Goal: Information Seeking & Learning: Learn about a topic

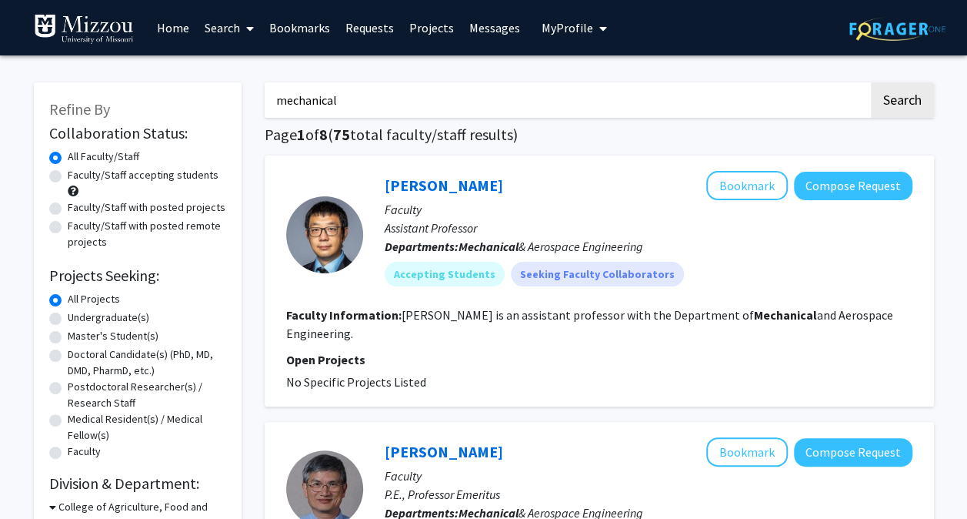
click at [335, 100] on input "mechanical" at bounding box center [567, 99] width 604 height 35
paste input "Computer Aided Design"
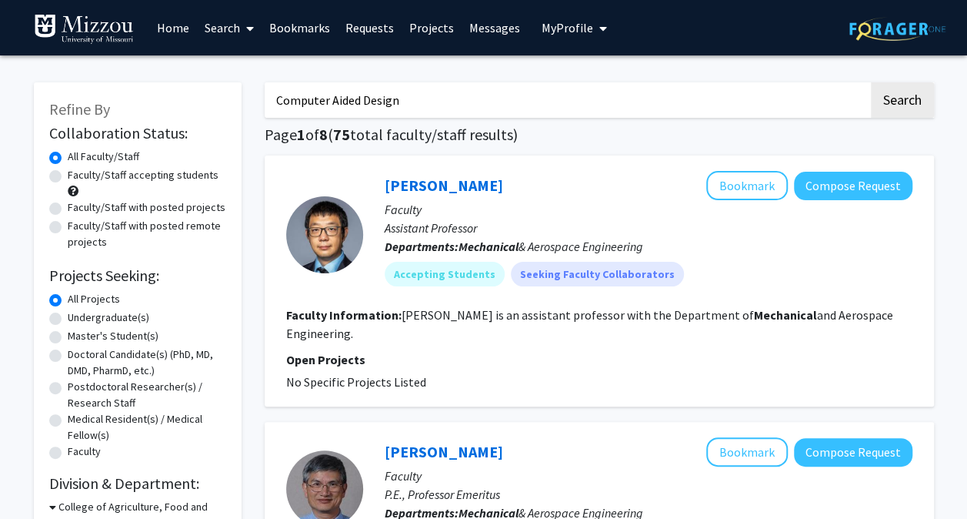
type input "Computer Aided Design"
click at [871, 82] on button "Search" at bounding box center [902, 99] width 63 height 35
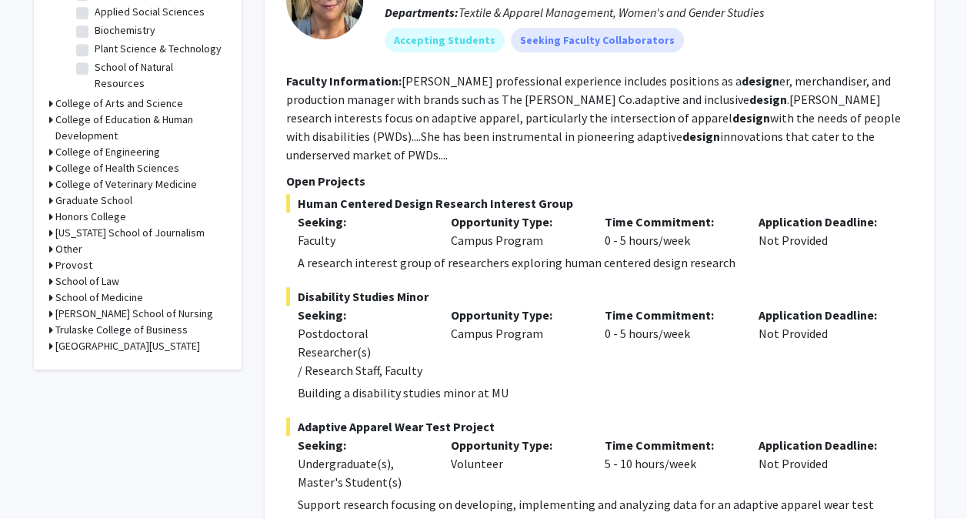
scroll to position [566, 0]
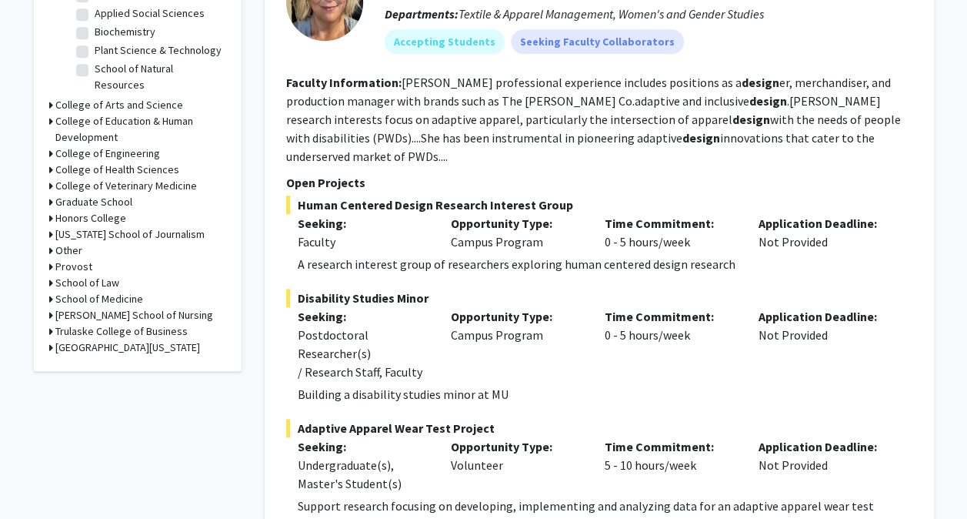
click at [57, 145] on h3 "College of Engineering" at bounding box center [107, 153] width 105 height 16
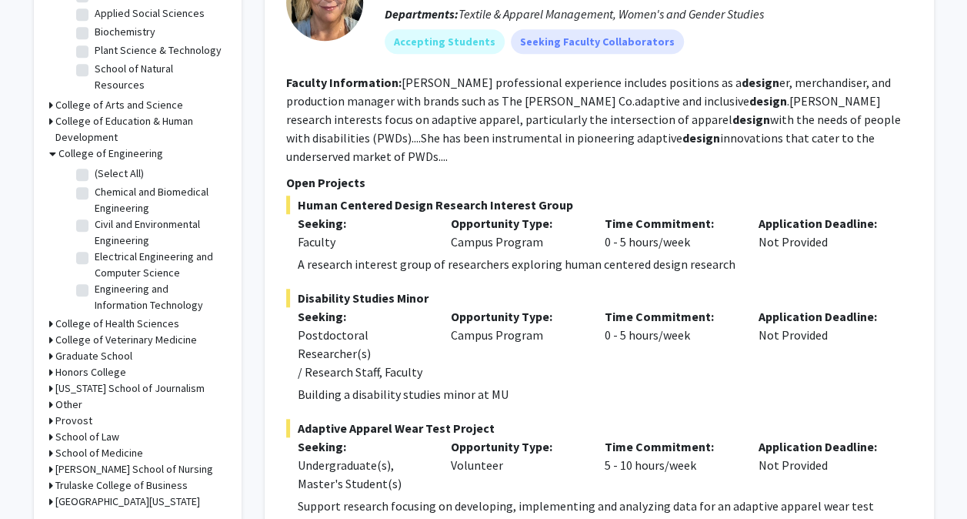
click at [95, 165] on label "(Select All)" at bounding box center [119, 173] width 49 height 16
click at [95, 165] on input "(Select All)" at bounding box center [100, 170] width 10 height 10
checkbox input "true"
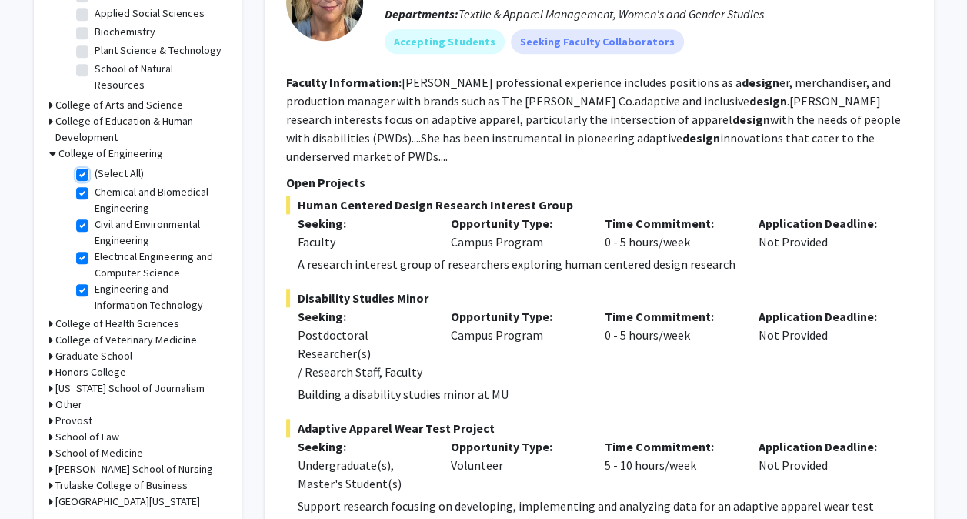
checkbox input "true"
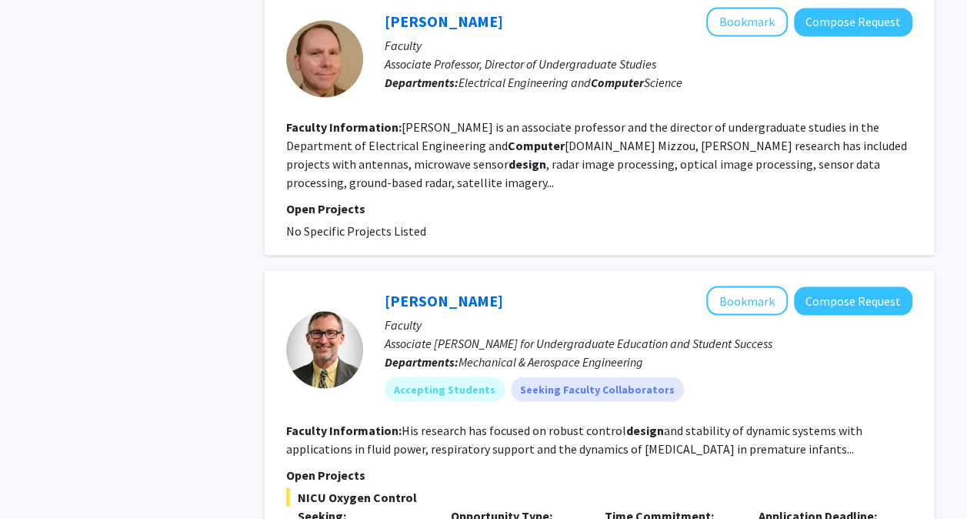
scroll to position [1360, 0]
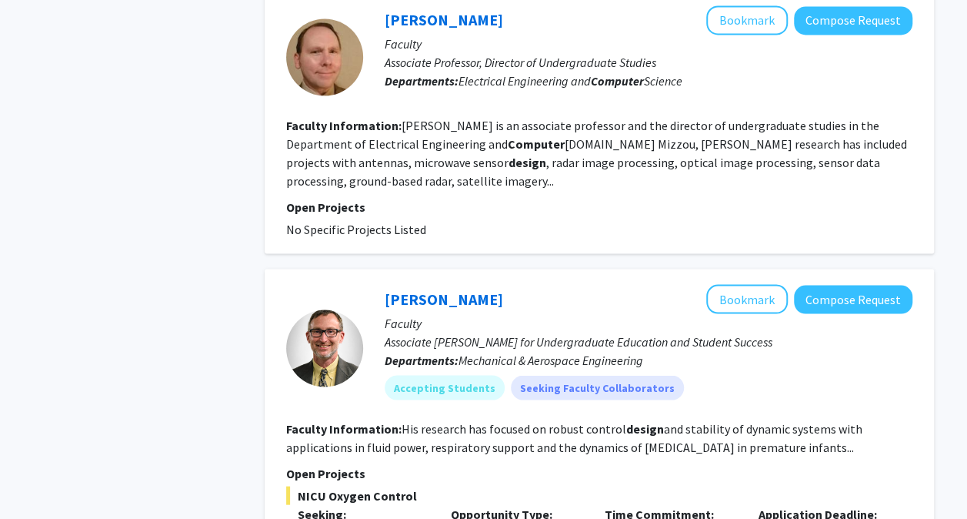
click at [596, 236] on fg-project-list "No Specific Projects Listed" at bounding box center [599, 228] width 626 height 18
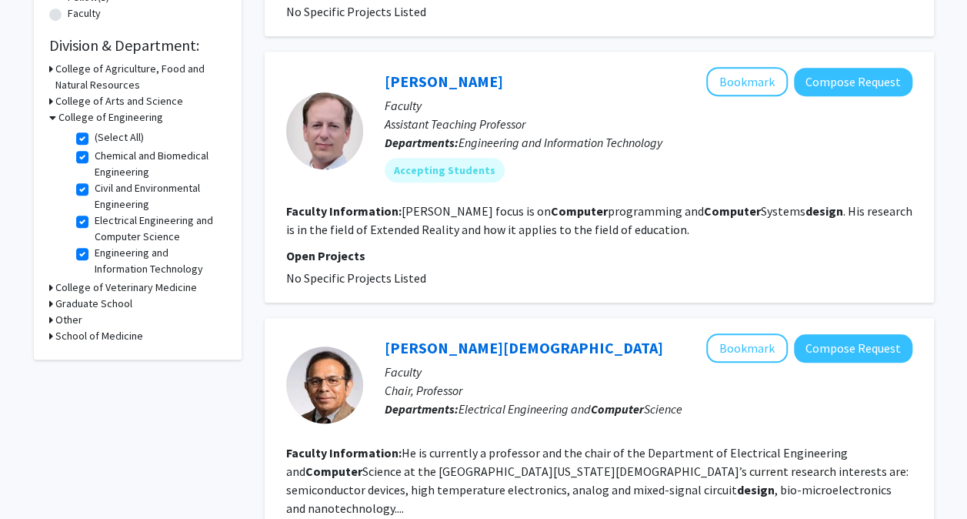
scroll to position [0, 0]
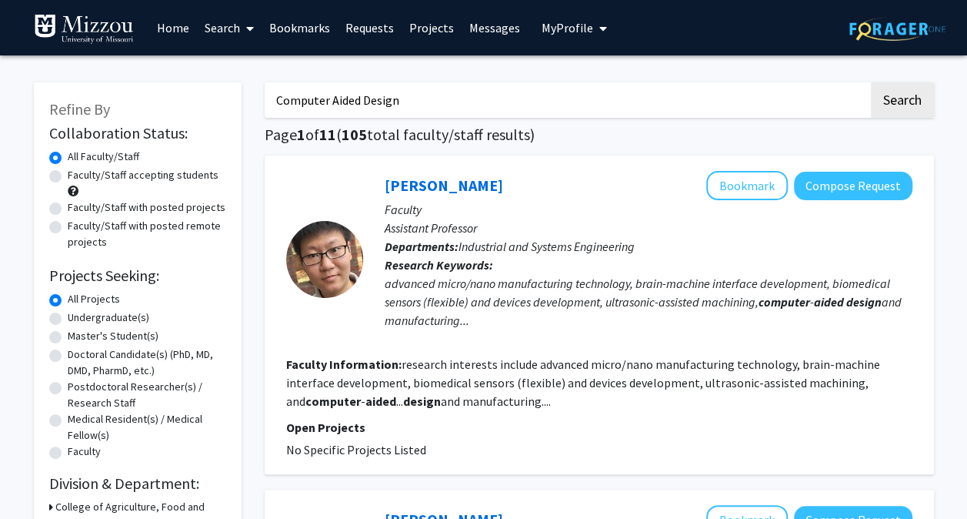
click at [403, 90] on input "Computer Aided Design" at bounding box center [567, 99] width 604 height 35
click at [483, 169] on div "Yi Wang Bookmark Compose Request Faculty Assistant Professor Departments: Indus…" at bounding box center [600, 314] width 670 height 319
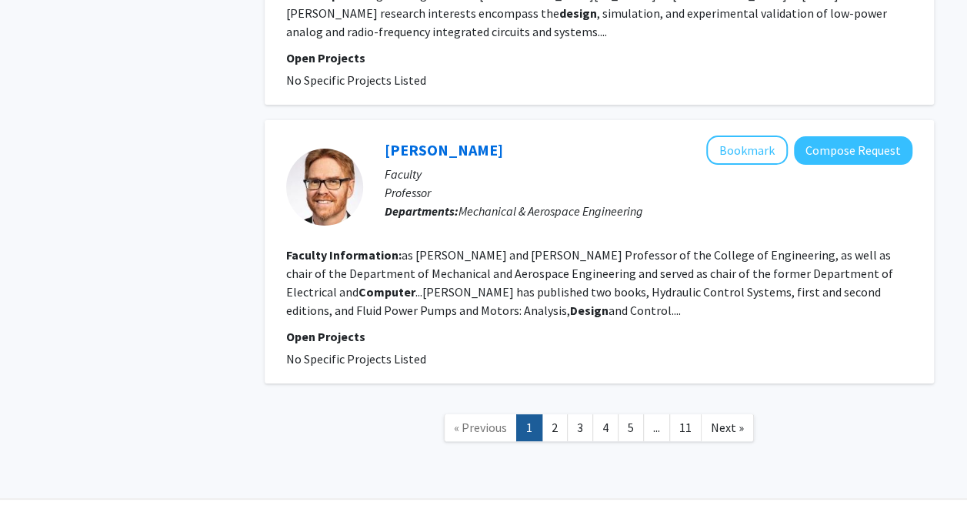
scroll to position [2831, 0]
click at [550, 413] on link "2" at bounding box center [555, 426] width 26 height 27
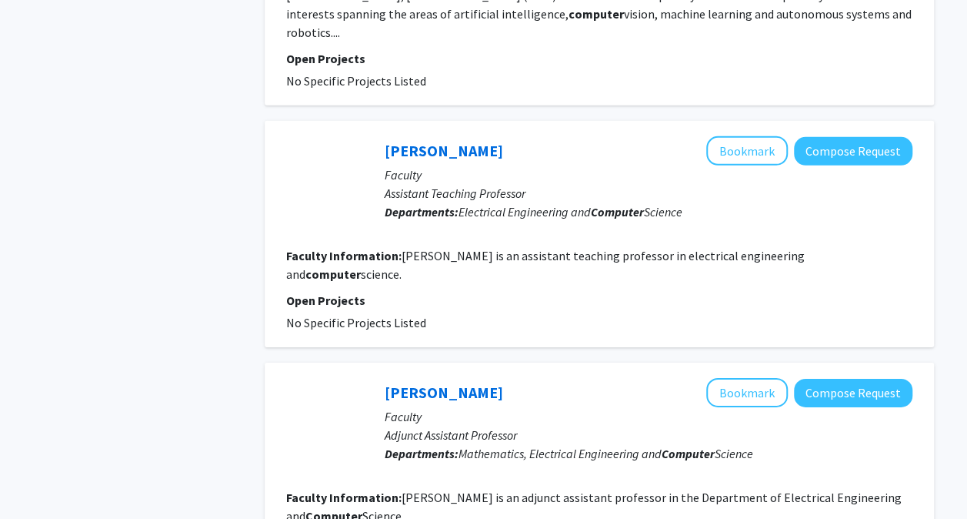
scroll to position [2491, 0]
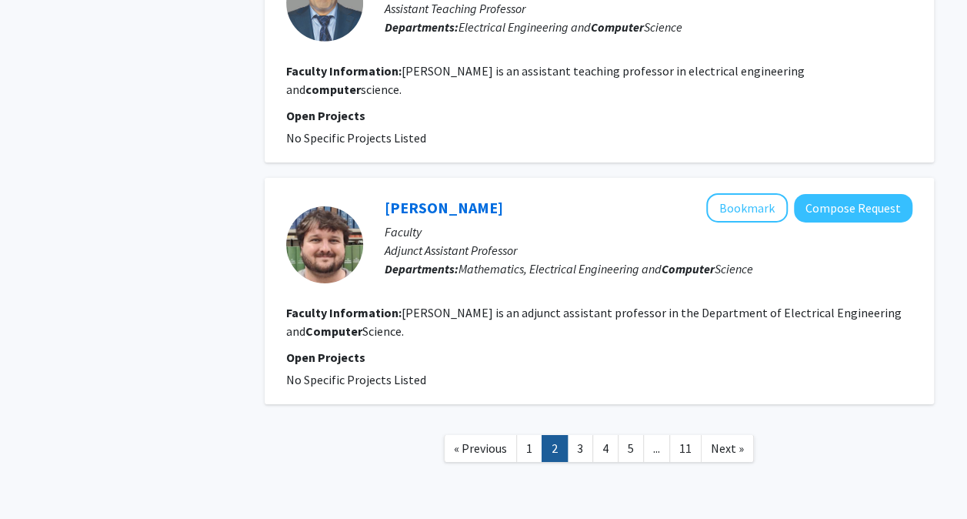
click at [577, 419] on nav "« Previous 1 2 3 4 5 ... 11 Next »" at bounding box center [600, 450] width 670 height 62
click at [579, 435] on link "3" at bounding box center [580, 448] width 26 height 27
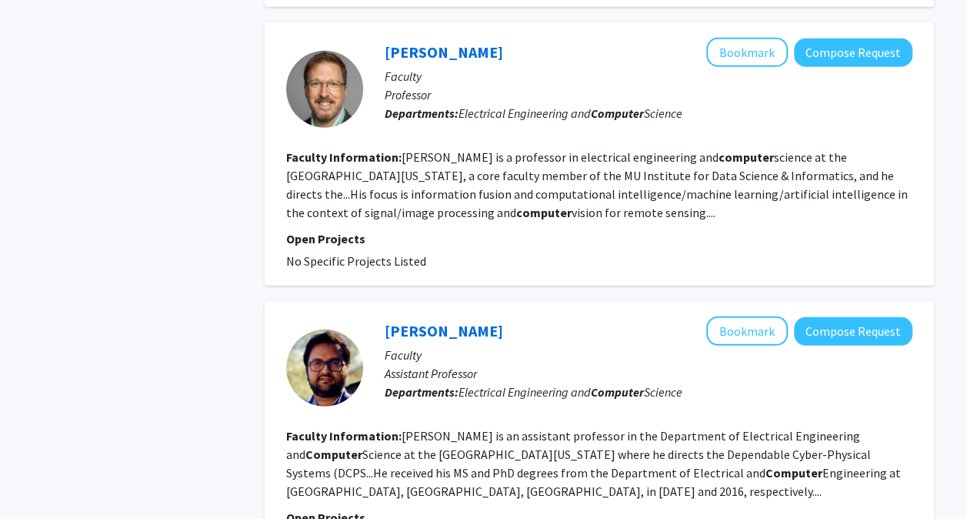
scroll to position [2300, 0]
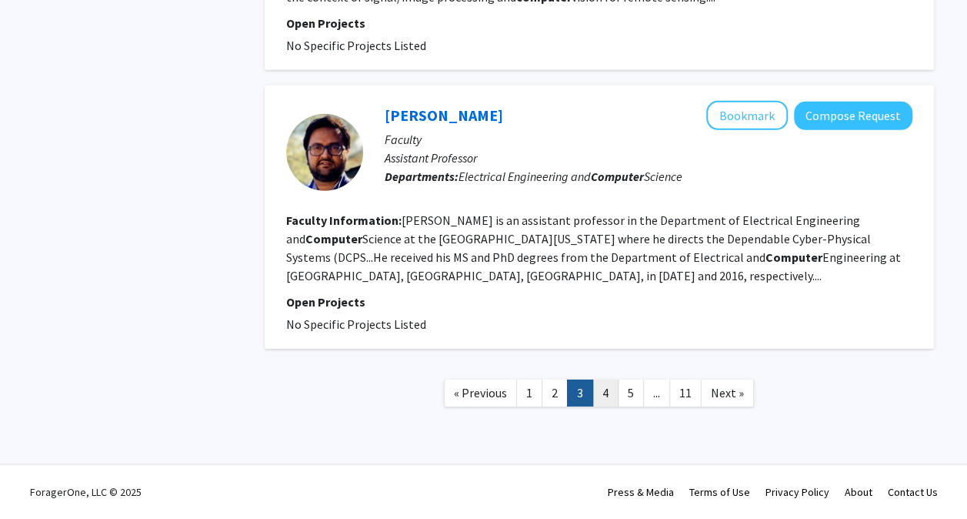
click at [600, 402] on link "4" at bounding box center [606, 392] width 26 height 27
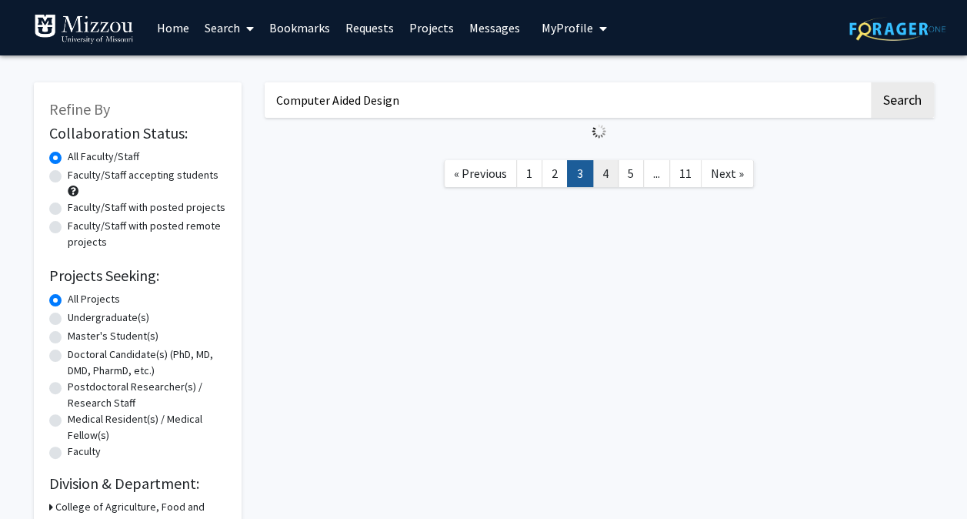
click at [600, 402] on div "Computer Aided Design Search « Previous 1 2 3 4 5 ... 11 Next »" at bounding box center [599, 432] width 693 height 730
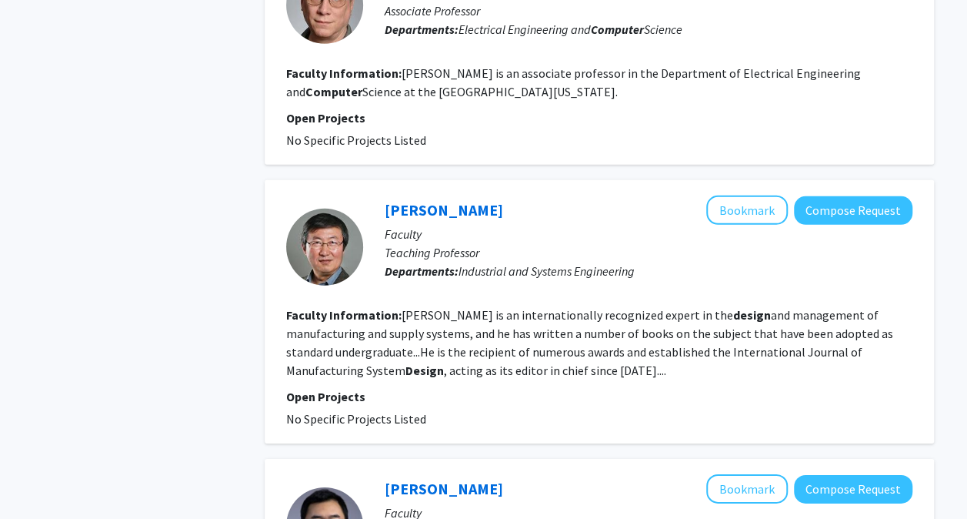
scroll to position [2473, 0]
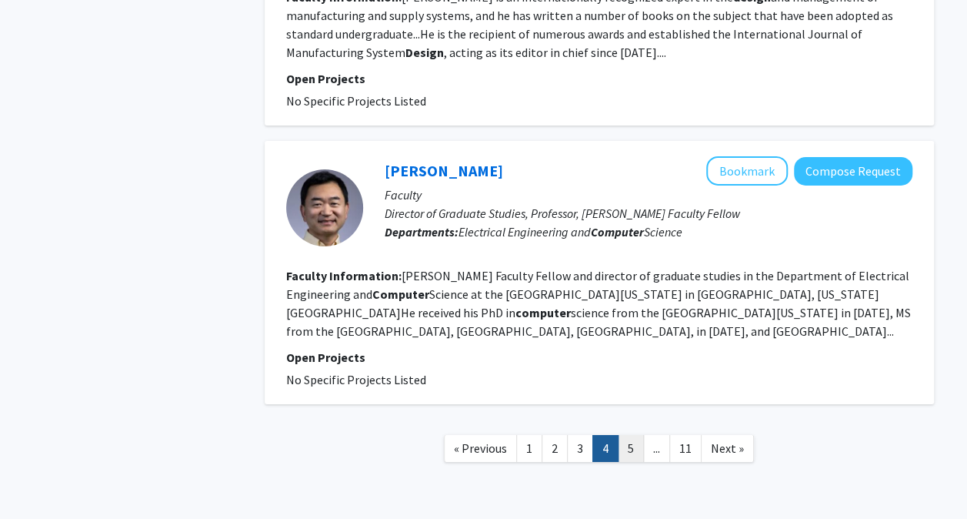
click at [630, 435] on link "5" at bounding box center [631, 448] width 26 height 27
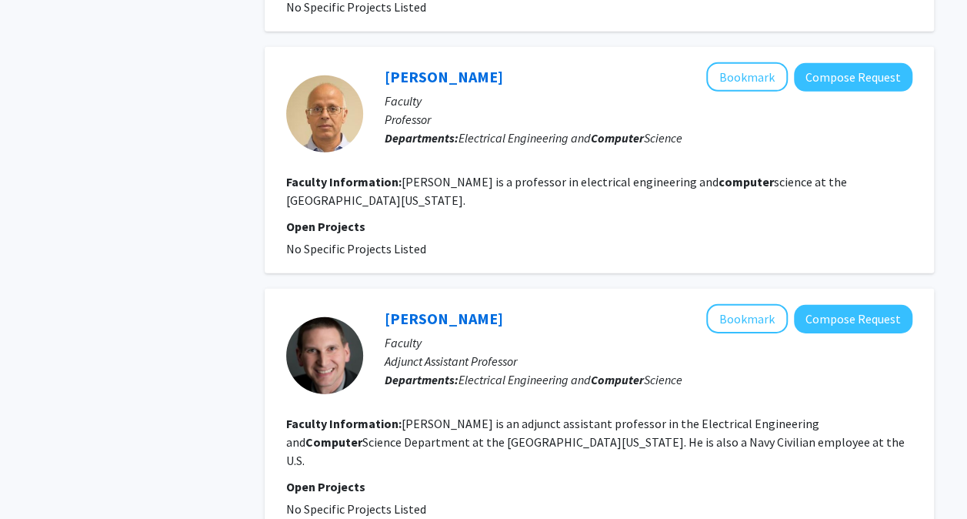
scroll to position [2337, 0]
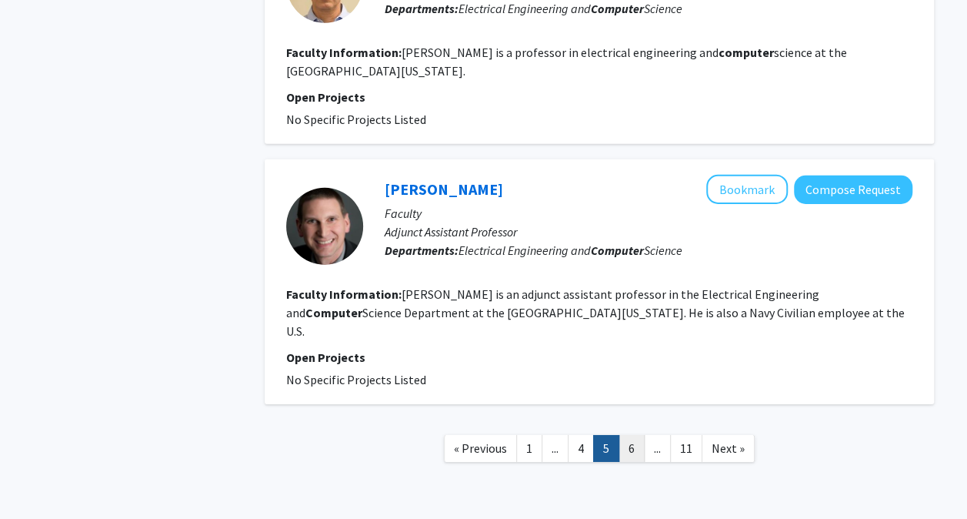
click at [630, 435] on link "6" at bounding box center [632, 448] width 26 height 27
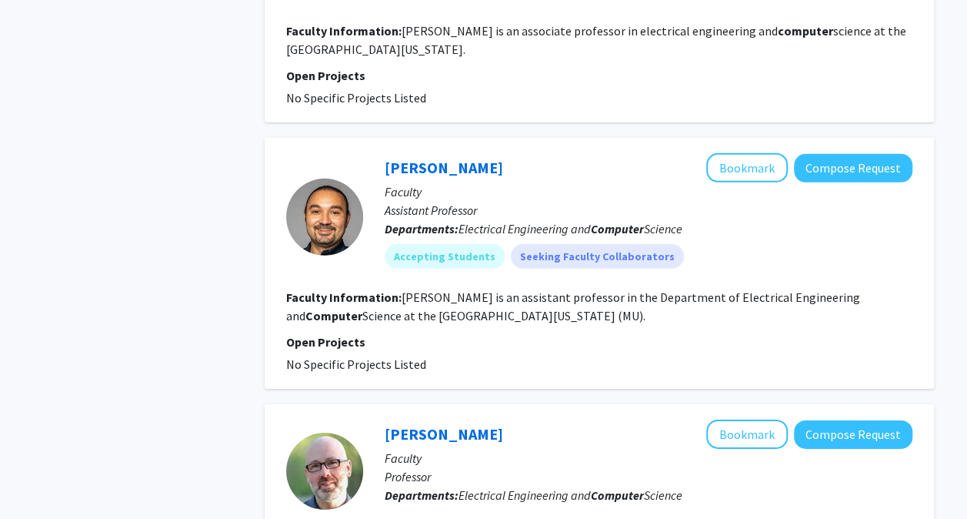
scroll to position [2485, 0]
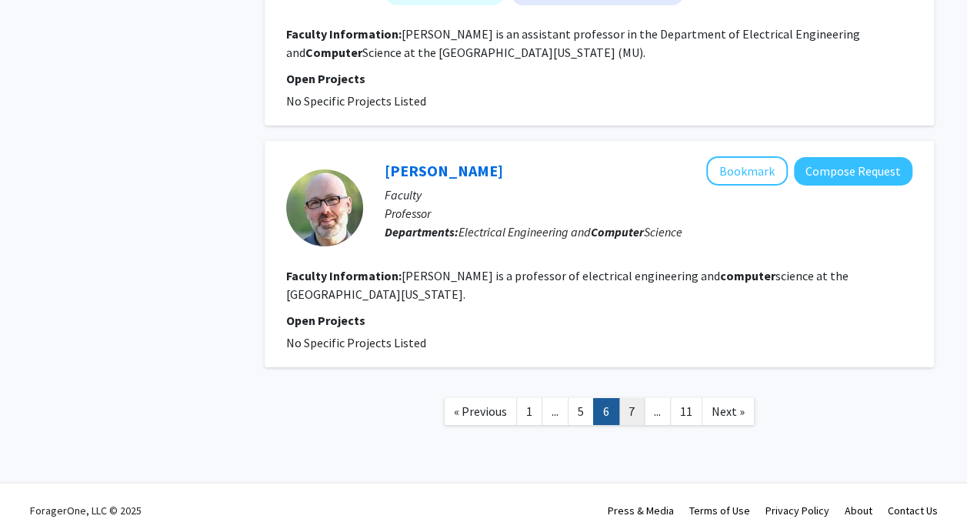
click at [643, 398] on link "7" at bounding box center [632, 411] width 26 height 27
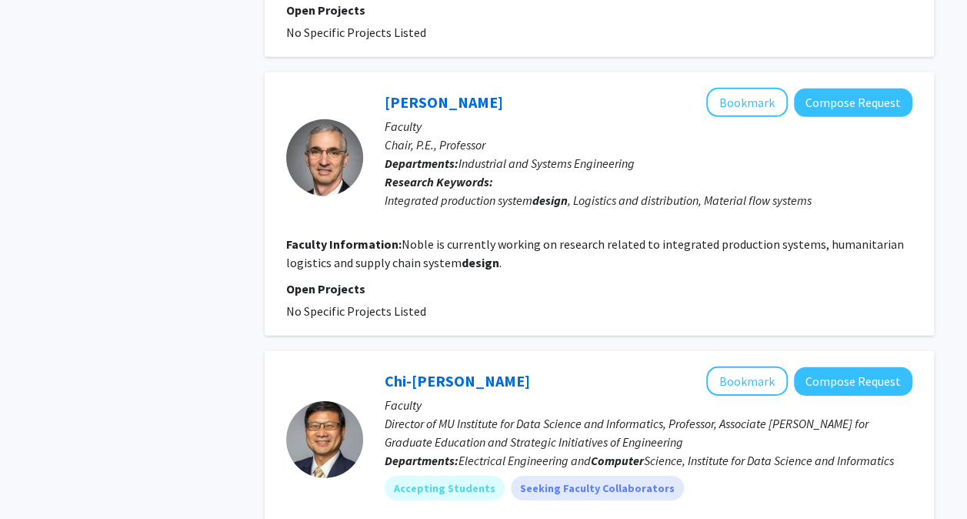
scroll to position [2411, 0]
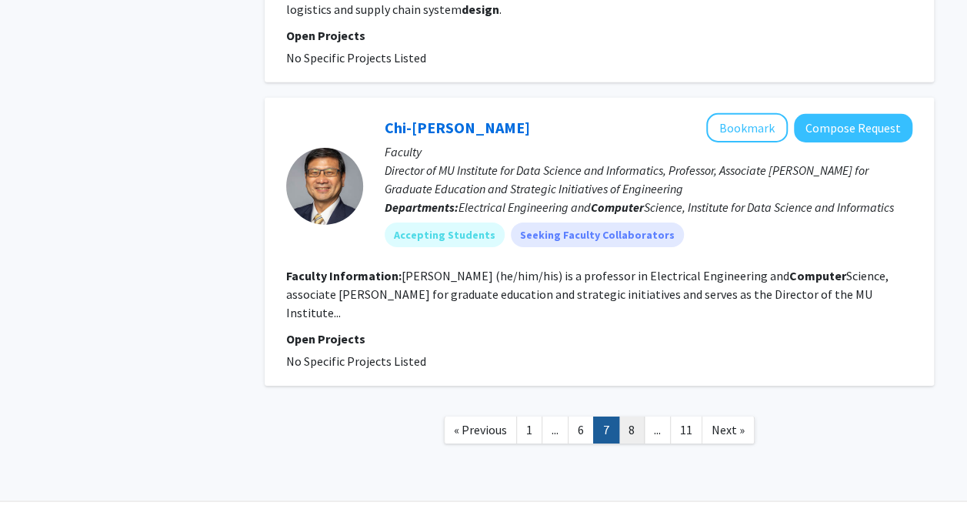
click at [623, 416] on link "8" at bounding box center [632, 429] width 26 height 27
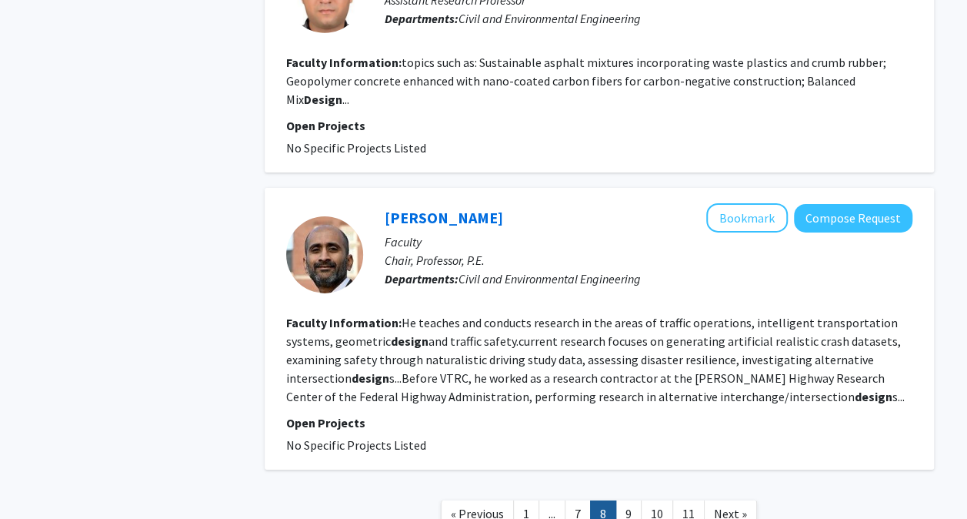
scroll to position [2430, 0]
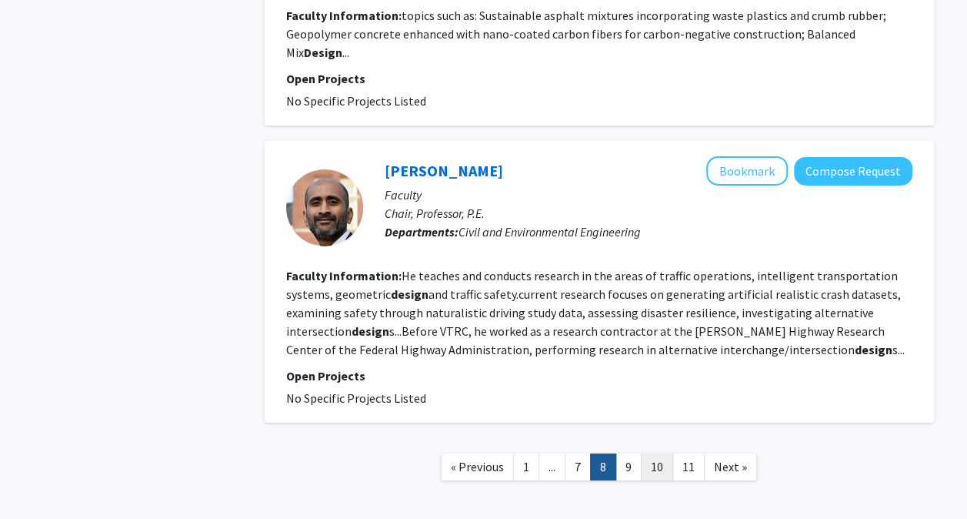
click at [656, 453] on link "10" at bounding box center [657, 466] width 32 height 27
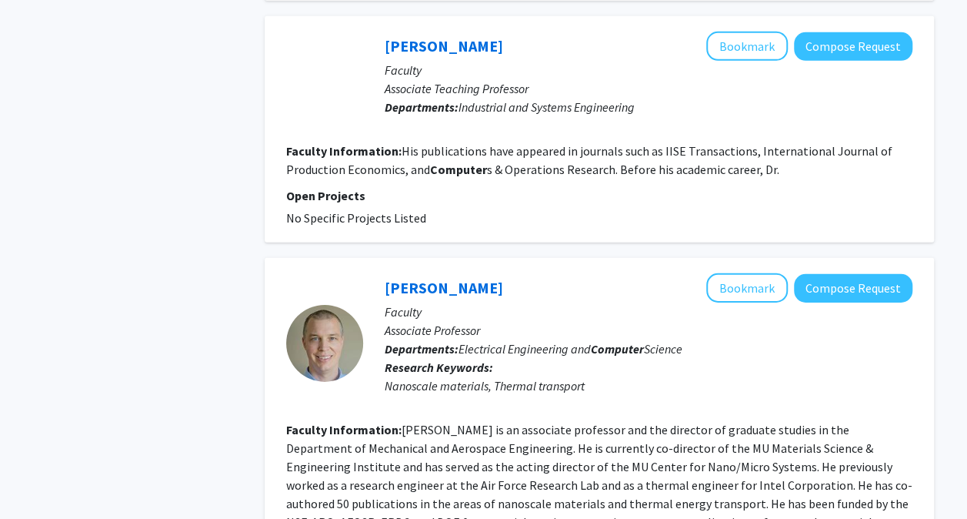
scroll to position [2503, 0]
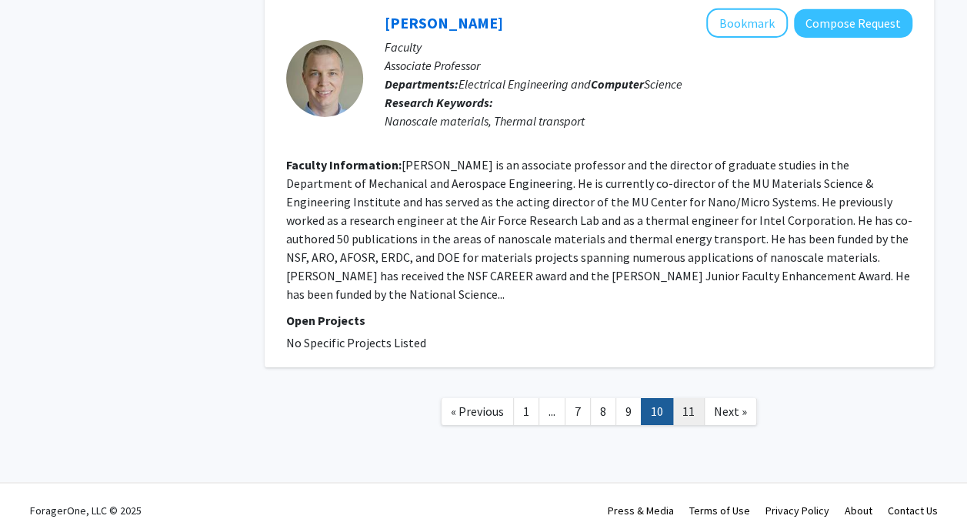
click at [687, 398] on link "11" at bounding box center [689, 411] width 32 height 27
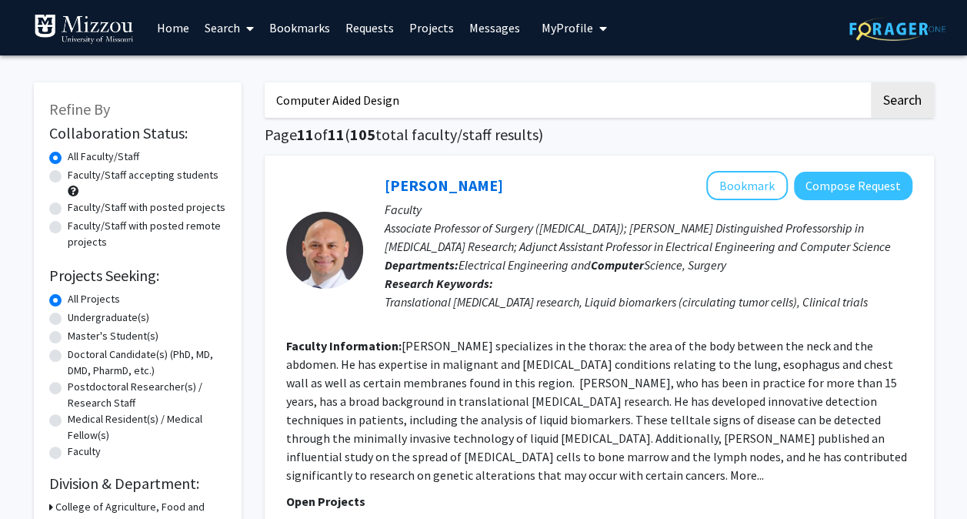
click at [422, 99] on input "Computer Aided Design" at bounding box center [567, 99] width 604 height 35
paste input "Huy Nguye"
type input "Huy Nguyen"
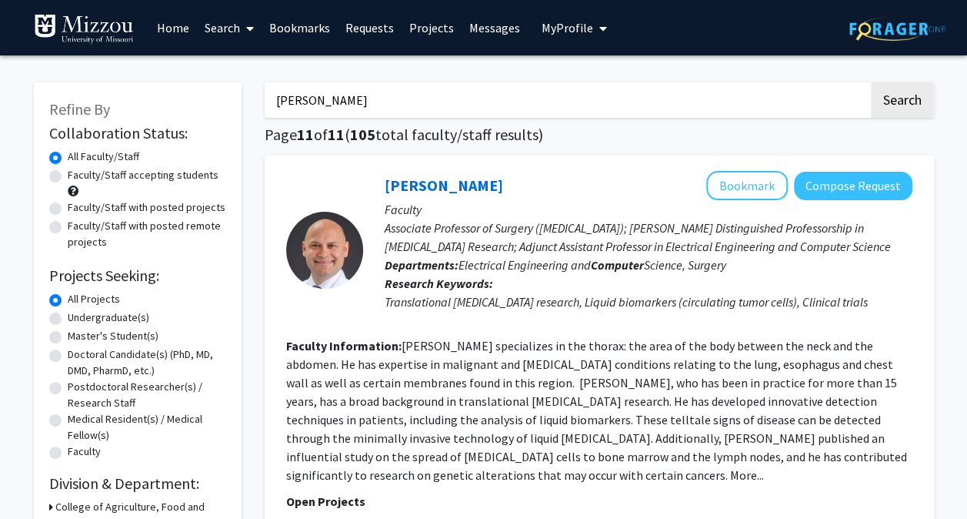
click at [871, 82] on button "Search" at bounding box center [902, 99] width 63 height 35
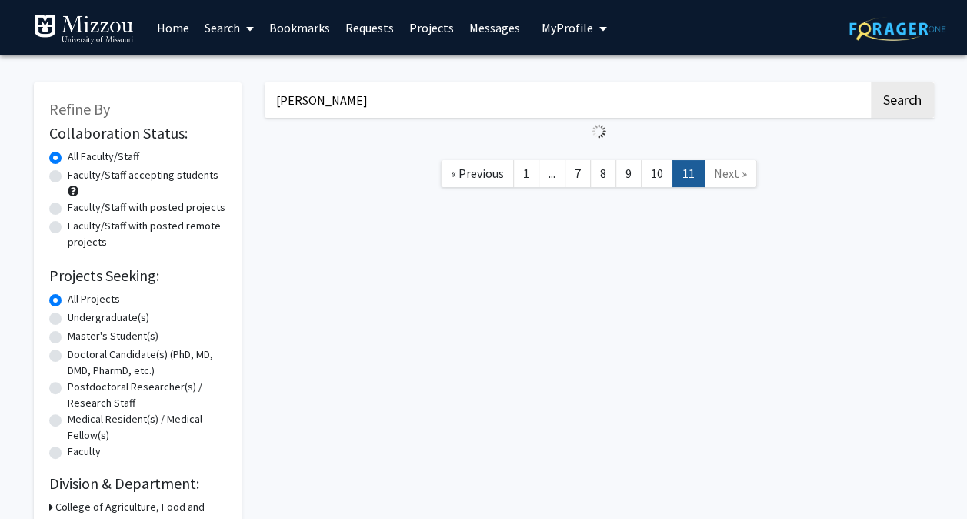
checkbox input "false"
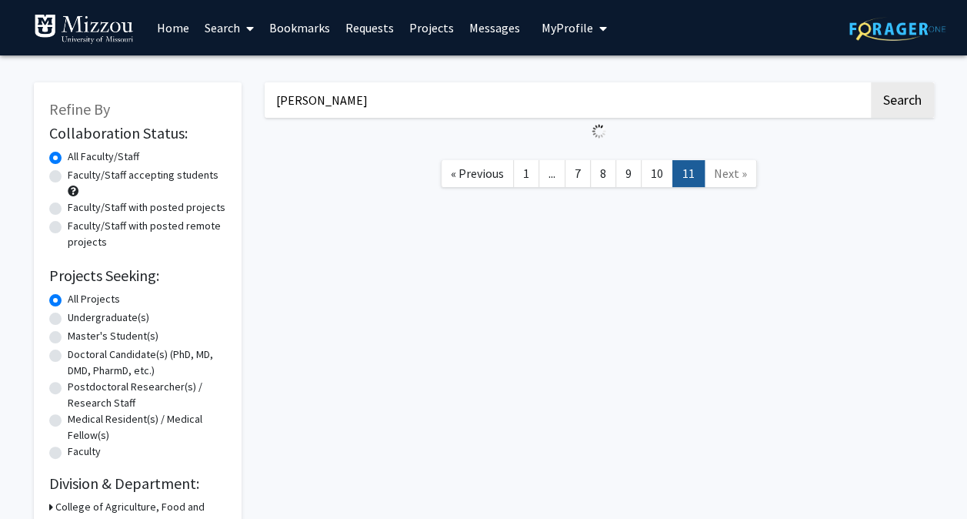
checkbox input "false"
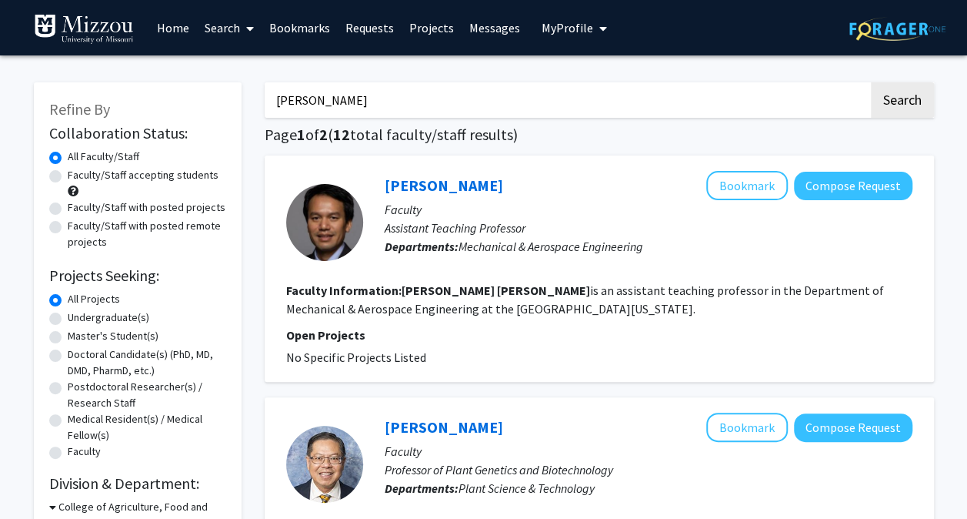
click at [431, 197] on div "Huy Nguyen Bookmark Compose Request" at bounding box center [649, 185] width 528 height 29
click at [434, 190] on link "Huy Nguyen" at bounding box center [444, 184] width 119 height 19
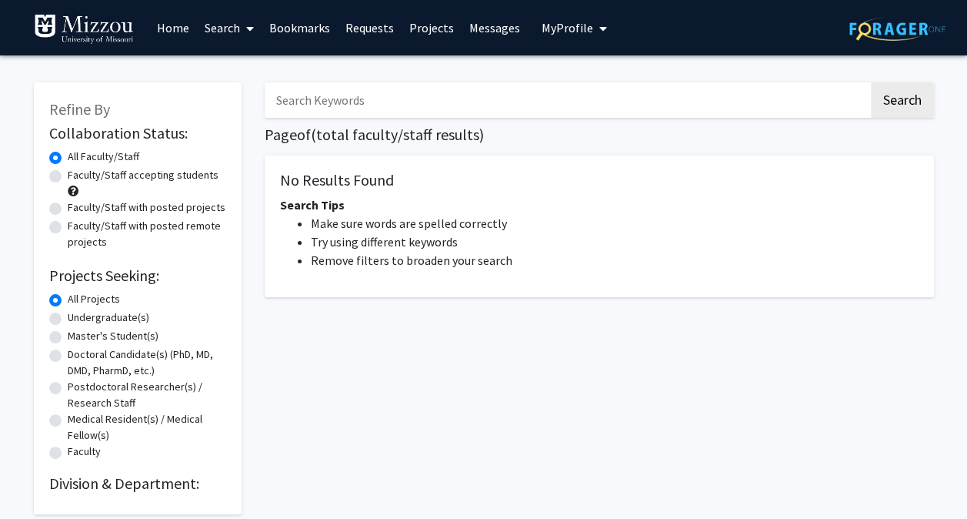
click at [340, 93] on input "Search Keywords" at bounding box center [567, 99] width 604 height 35
paste input "[PERSON_NAME]"
type input "[PERSON_NAME]"
click at [871, 82] on button "Search" at bounding box center [902, 99] width 63 height 35
click at [915, 94] on button "Search" at bounding box center [902, 99] width 63 height 35
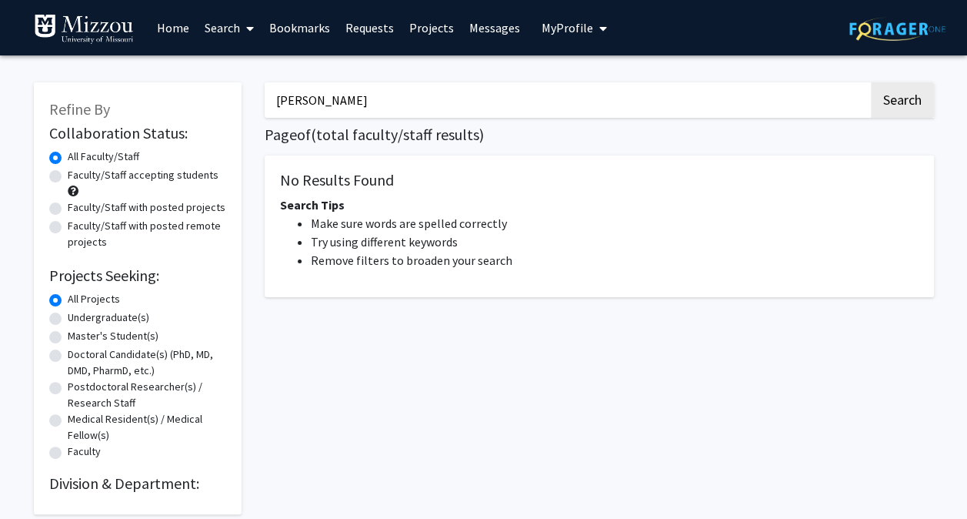
click at [229, 31] on link "Search" at bounding box center [229, 28] width 65 height 54
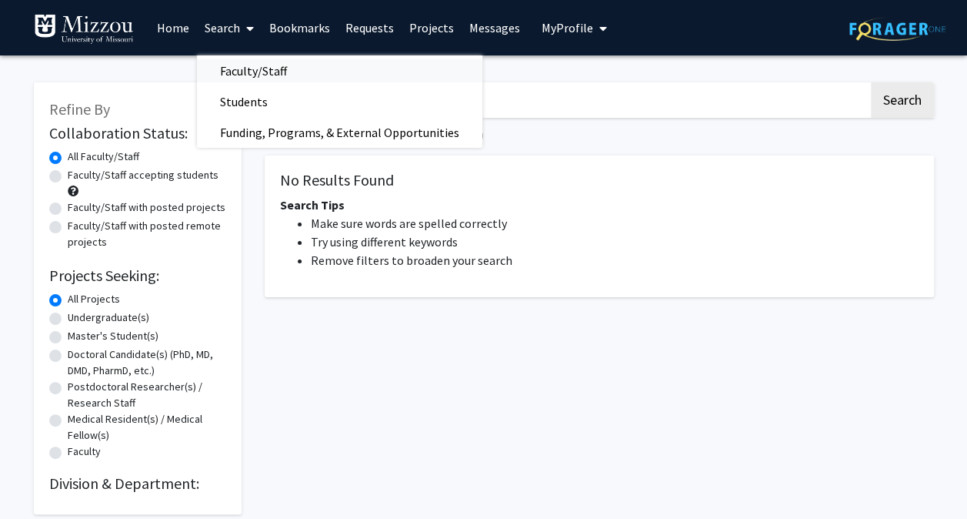
click at [251, 65] on span "Faculty/Staff" at bounding box center [253, 70] width 113 height 31
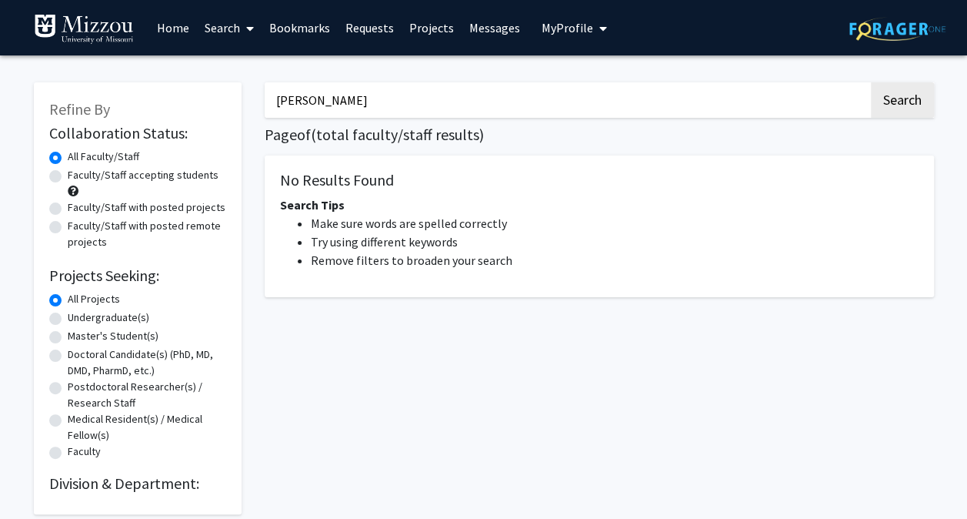
click at [181, 22] on link "Home" at bounding box center [173, 28] width 48 height 54
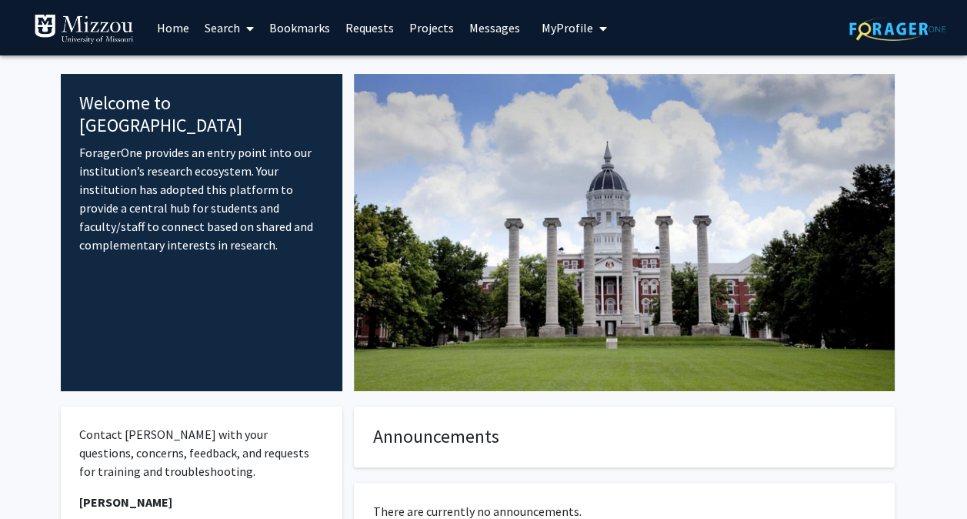
click at [223, 31] on link "Search" at bounding box center [229, 28] width 65 height 54
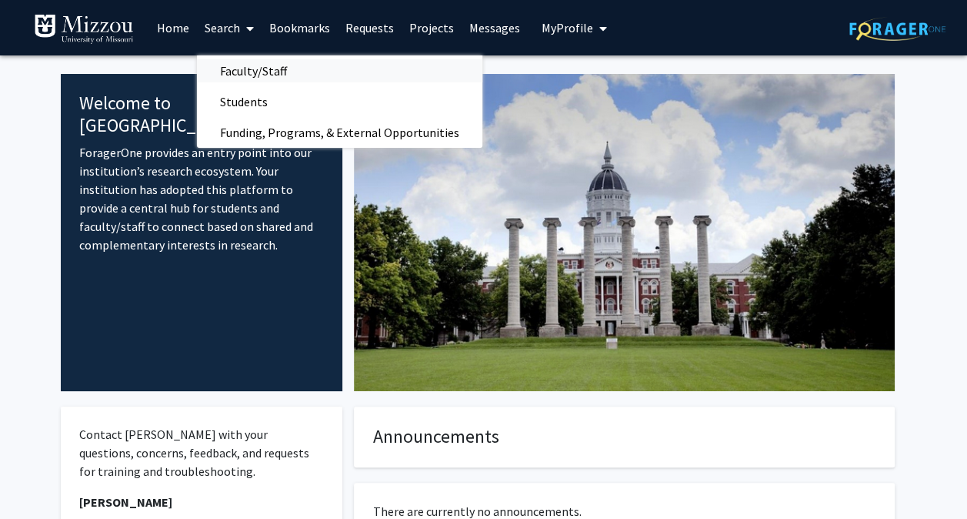
click at [238, 57] on span "Faculty/Staff" at bounding box center [253, 70] width 113 height 31
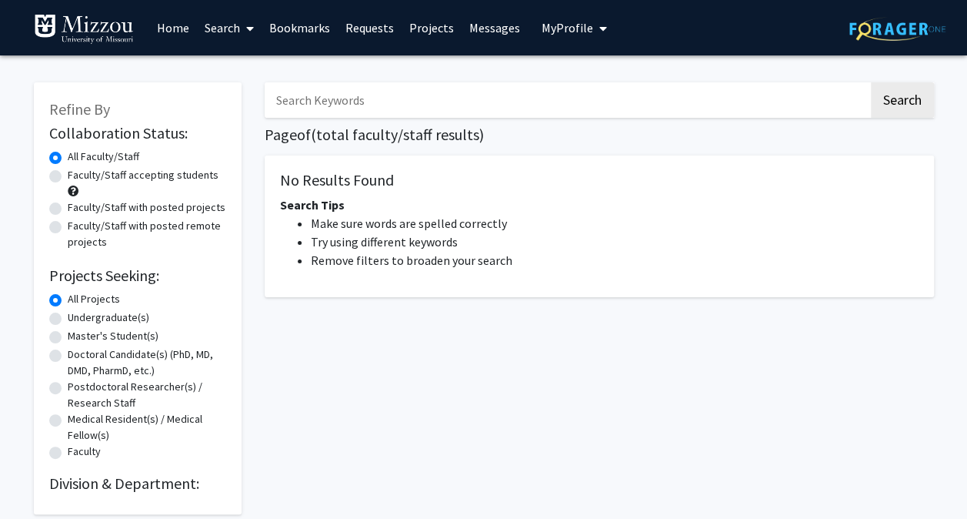
click at [346, 94] on input "Search Keywords" at bounding box center [567, 99] width 604 height 35
paste input "[PERSON_NAME]"
click at [871, 82] on button "Search" at bounding box center [902, 99] width 63 height 35
click at [657, 109] on input "[PERSON_NAME]" at bounding box center [567, 99] width 604 height 35
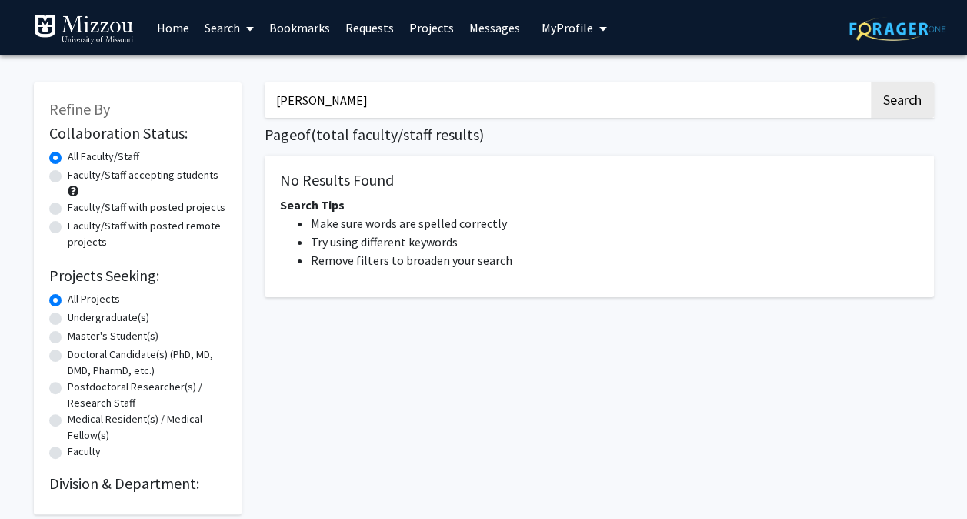
click at [657, 109] on input "[PERSON_NAME]" at bounding box center [567, 99] width 604 height 35
click at [871, 82] on button "Search" at bounding box center [902, 99] width 63 height 35
click at [604, 95] on input "zhai" at bounding box center [567, 99] width 604 height 35
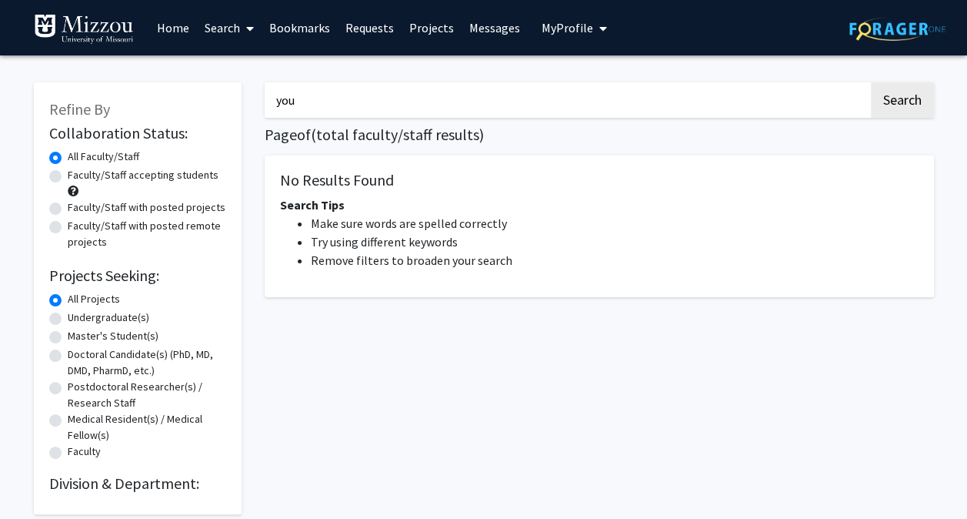
click at [871, 82] on button "Search" at bounding box center [902, 99] width 63 height 35
click at [604, 95] on input "you" at bounding box center [567, 99] width 604 height 35
click at [871, 82] on button "Search" at bounding box center [902, 99] width 63 height 35
click at [883, 95] on button "Search" at bounding box center [902, 99] width 63 height 35
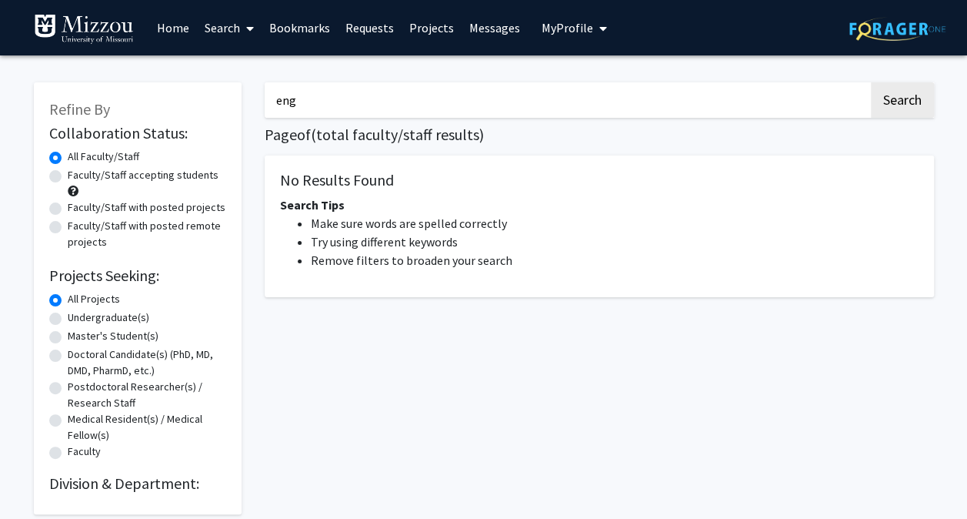
click at [666, 97] on input "eng" at bounding box center [567, 99] width 604 height 35
type input "mechanical"
click at [871, 82] on button "Search" at bounding box center [902, 99] width 63 height 35
click at [893, 105] on button "Search" at bounding box center [902, 99] width 63 height 35
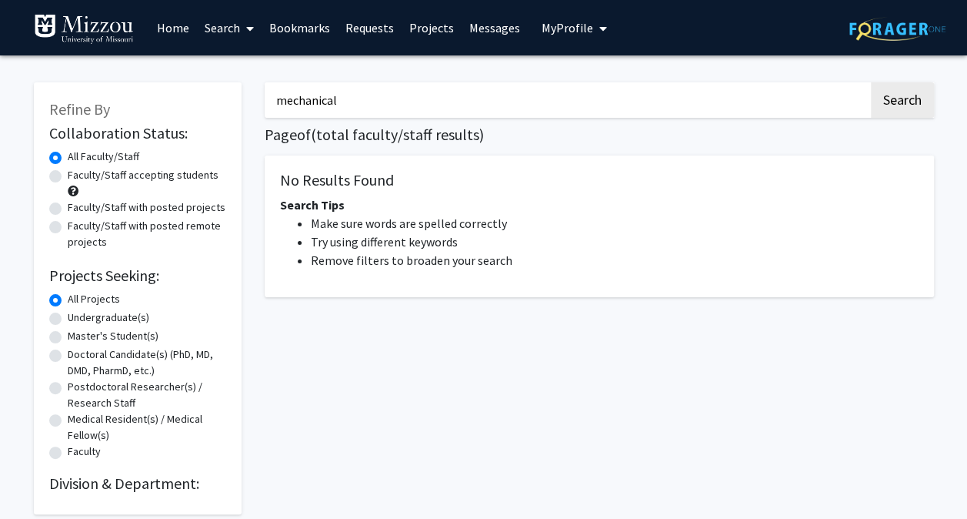
click at [88, 40] on img at bounding box center [84, 29] width 100 height 31
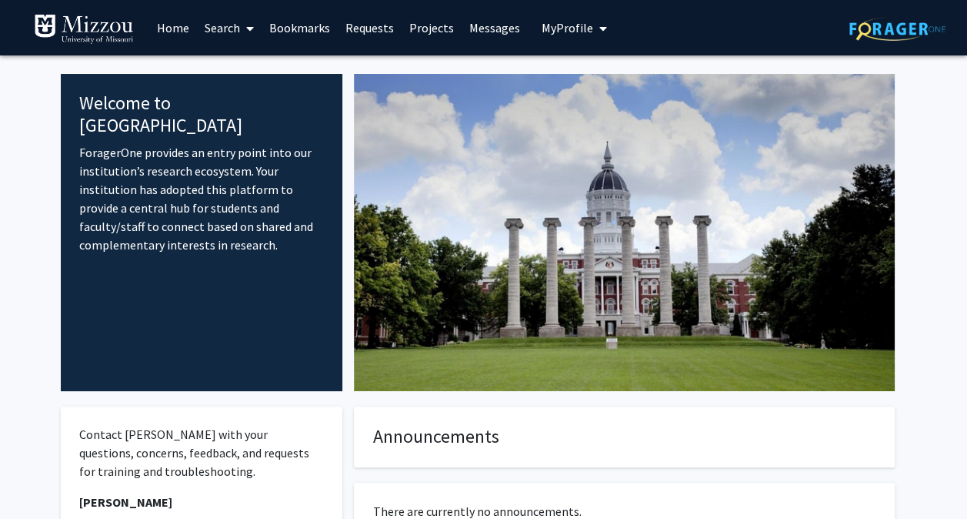
click at [88, 40] on img at bounding box center [84, 29] width 100 height 31
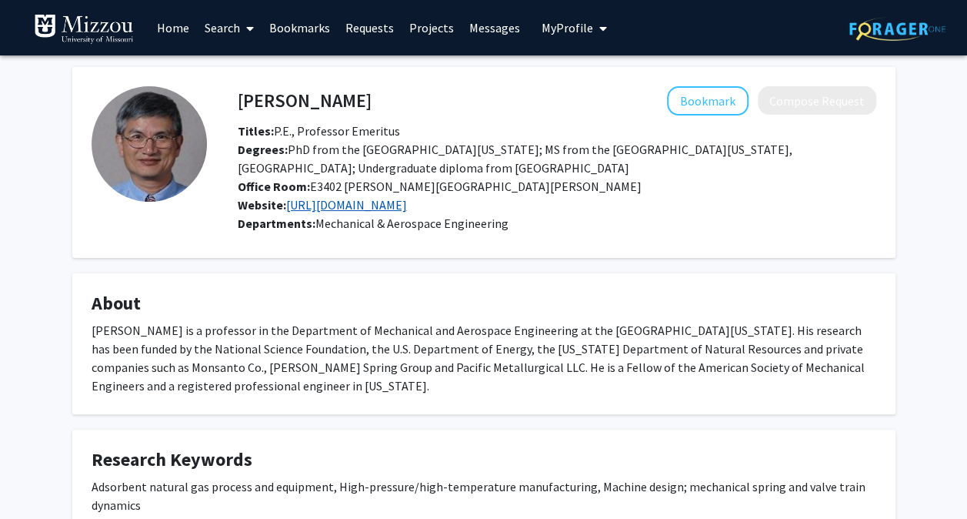
click at [407, 210] on link "https://scholar.google.com/citations?hl=en&authuser=1&user=yPe9jREAAAAJ" at bounding box center [346, 204] width 121 height 15
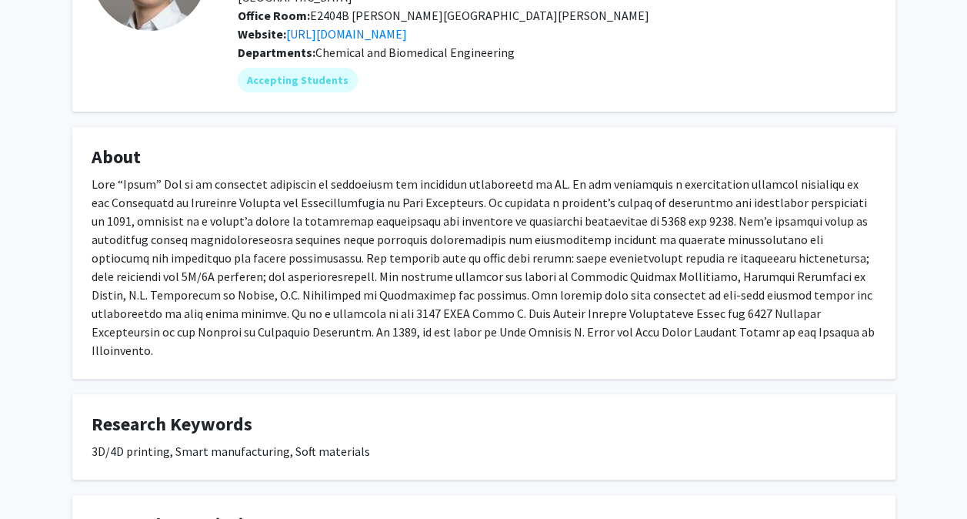
scroll to position [42, 0]
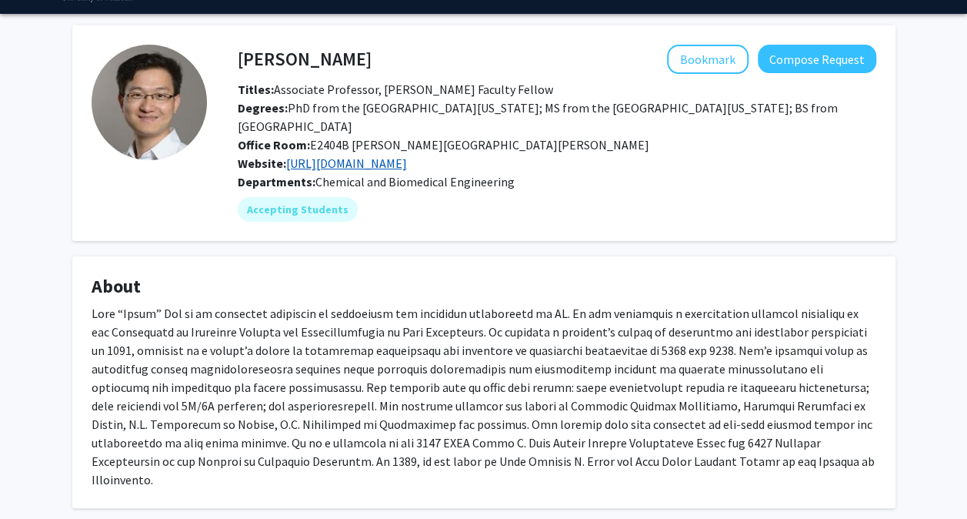
click at [362, 165] on link "[URL][DOMAIN_NAME]" at bounding box center [346, 162] width 121 height 15
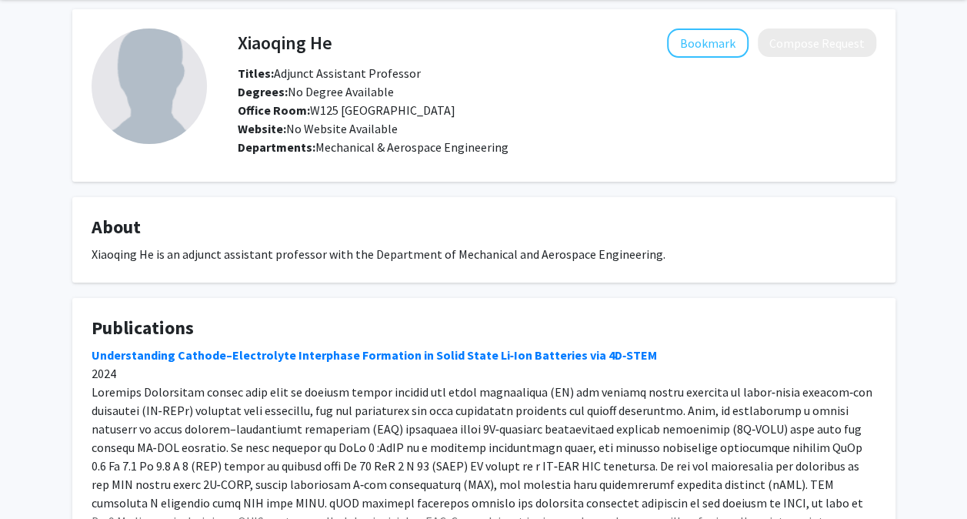
scroll to position [209, 0]
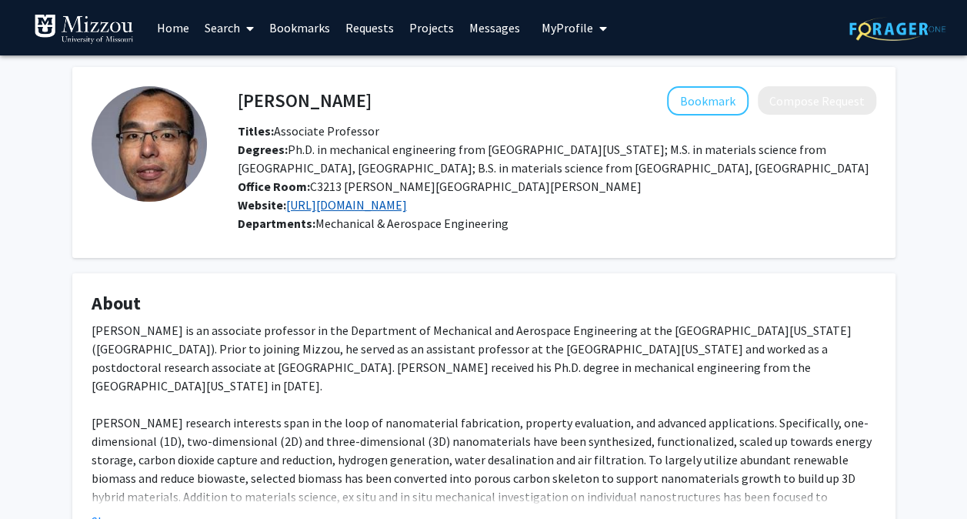
click at [407, 205] on link "https://scholar.google.com/citations?hl=en&authuser=1&user=ApPdrF0AAAAJ" at bounding box center [346, 204] width 121 height 15
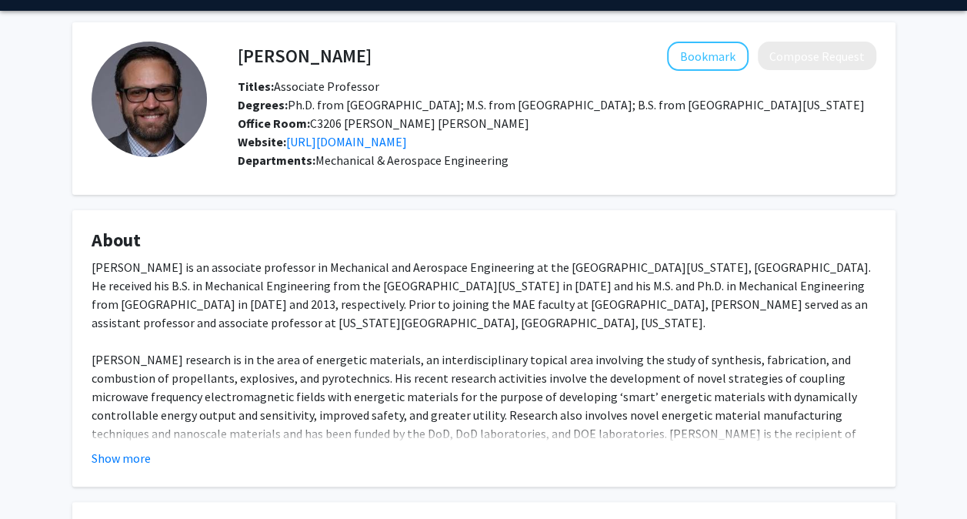
scroll to position [45, 0]
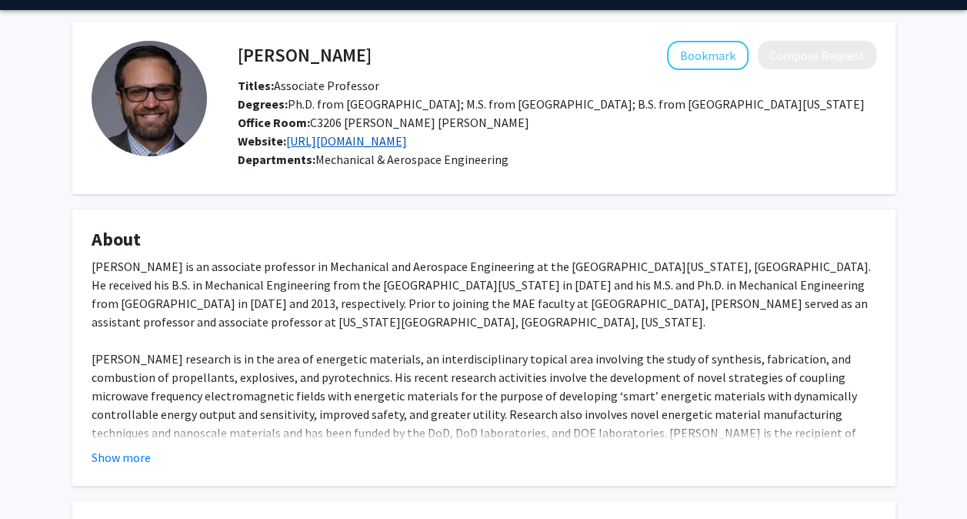
click at [407, 144] on link "https://sites.google.com/view/emcl/home" at bounding box center [346, 140] width 121 height 15
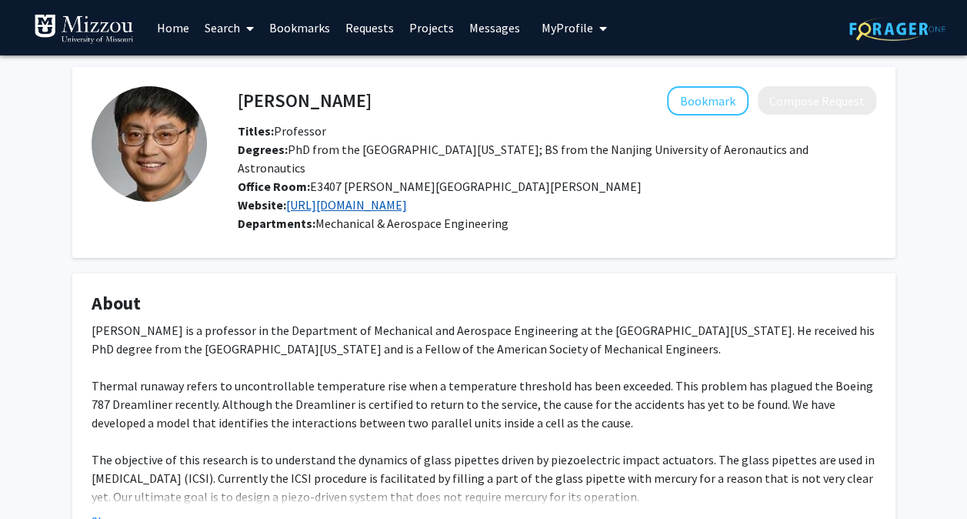
click at [407, 197] on link "[URL][DOMAIN_NAME]" at bounding box center [346, 204] width 121 height 15
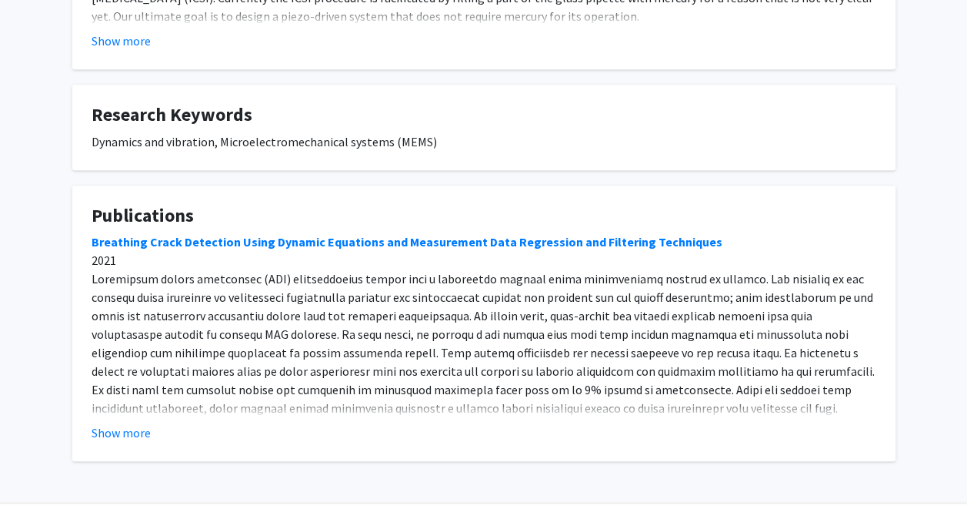
scroll to position [500, 0]
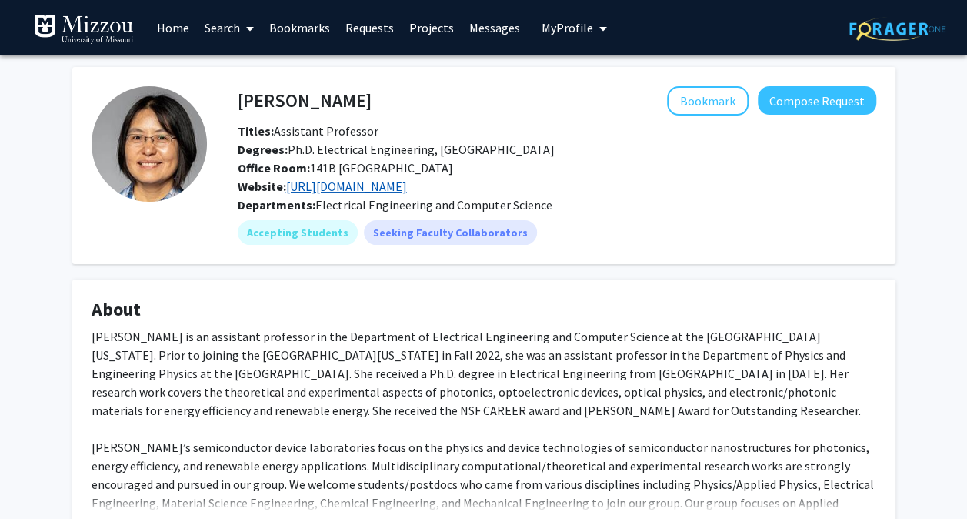
drag, startPoint x: 336, startPoint y: 189, endPoint x: 310, endPoint y: 186, distance: 26.3
click at [310, 186] on link "[URL][DOMAIN_NAME]" at bounding box center [346, 186] width 121 height 15
click at [554, 22] on span "My Profile" at bounding box center [568, 27] width 52 height 15
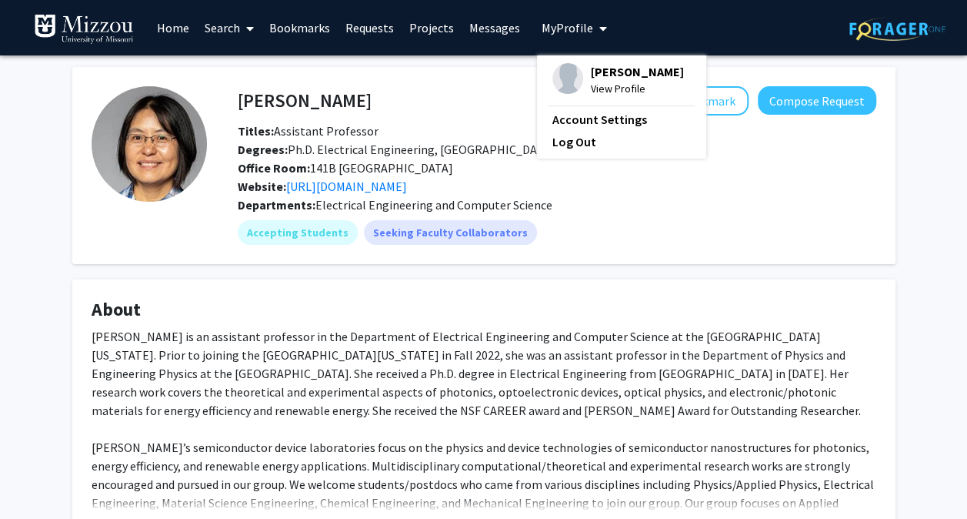
click at [591, 80] on span "[PERSON_NAME]" at bounding box center [637, 71] width 93 height 17
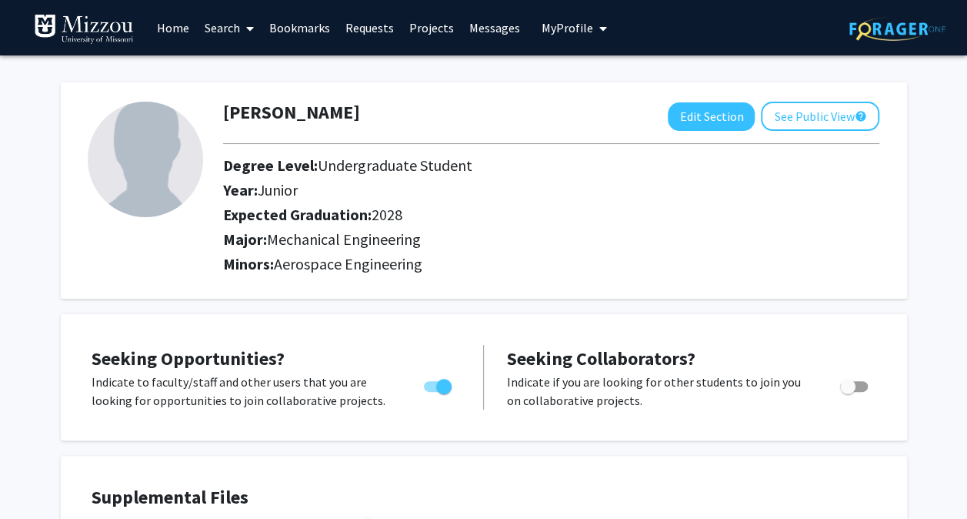
click at [437, 28] on link "Projects" at bounding box center [432, 28] width 60 height 54
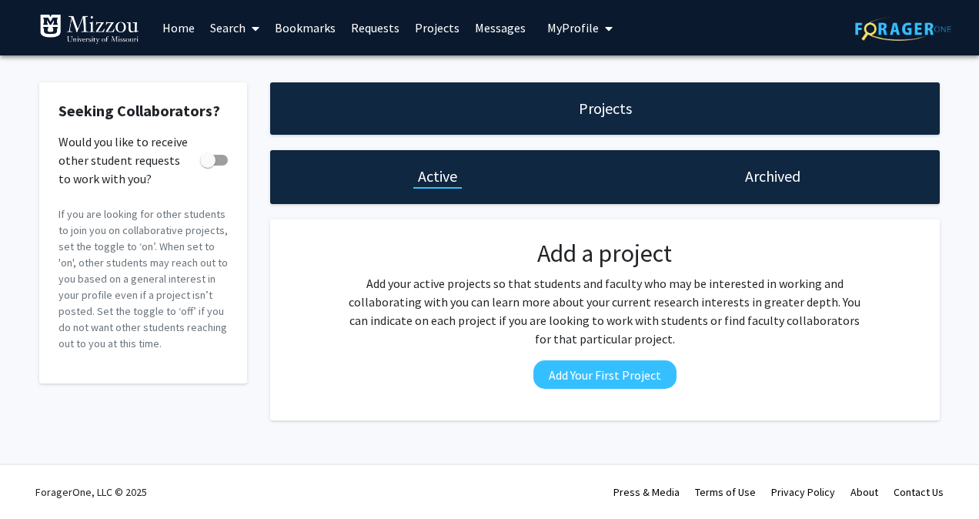
click at [397, 22] on link "Requests" at bounding box center [375, 28] width 64 height 54
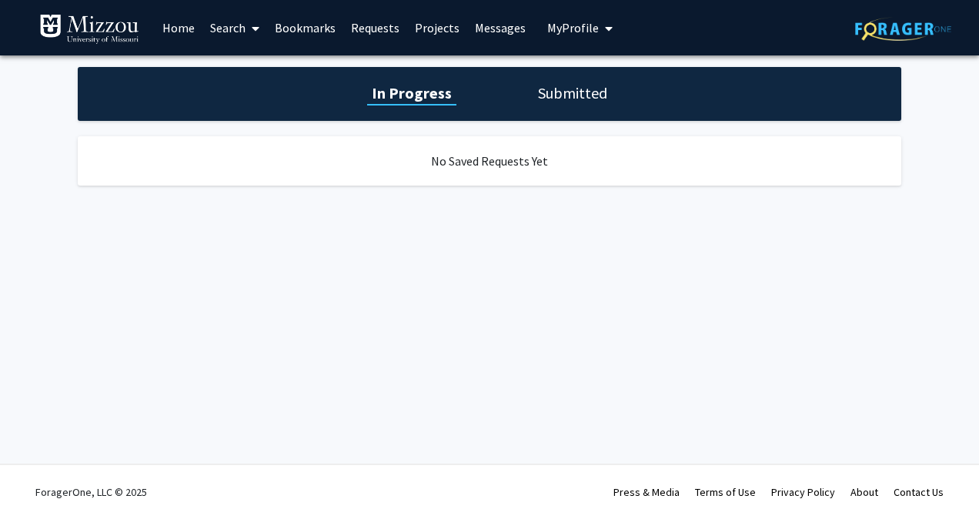
click at [301, 34] on link "Bookmarks" at bounding box center [305, 28] width 76 height 54
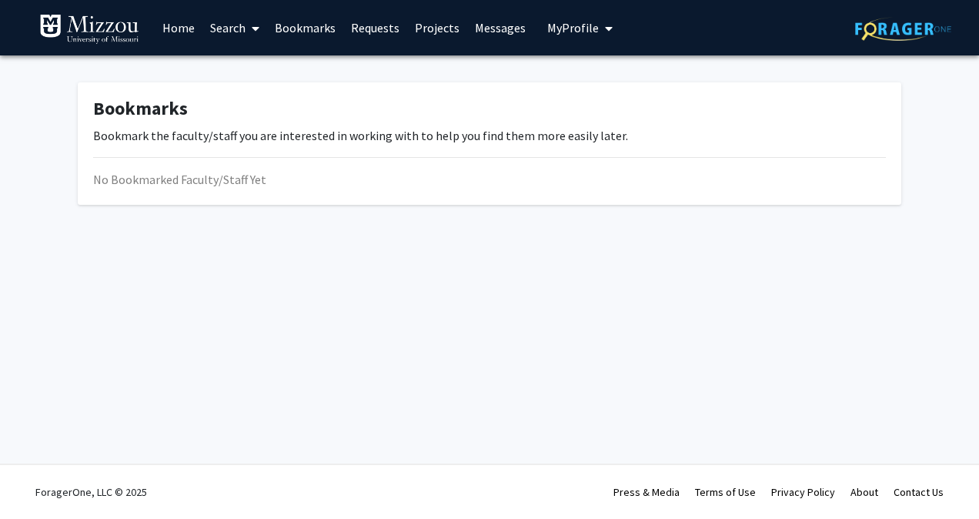
click at [243, 33] on link "Search" at bounding box center [234, 28] width 65 height 54
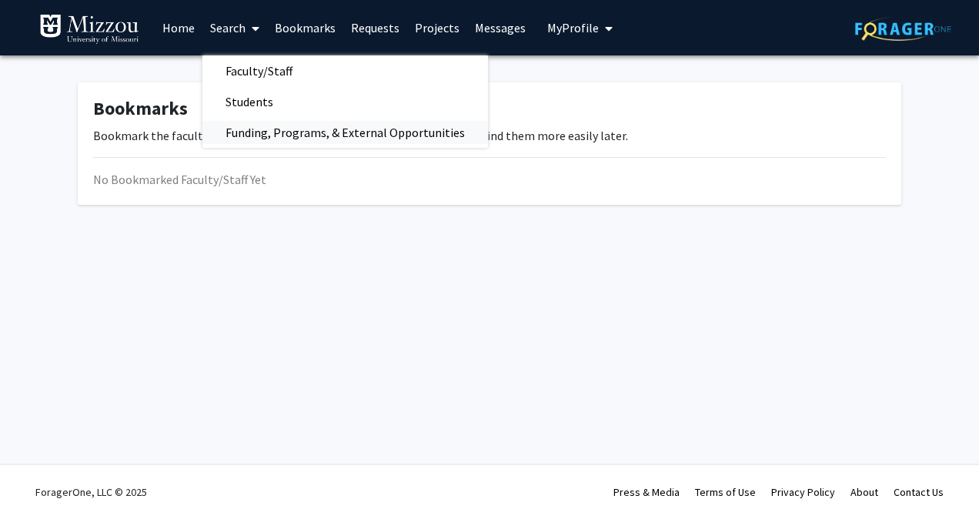
click at [299, 126] on span "Funding, Programs, & External Opportunities" at bounding box center [345, 132] width 286 height 31
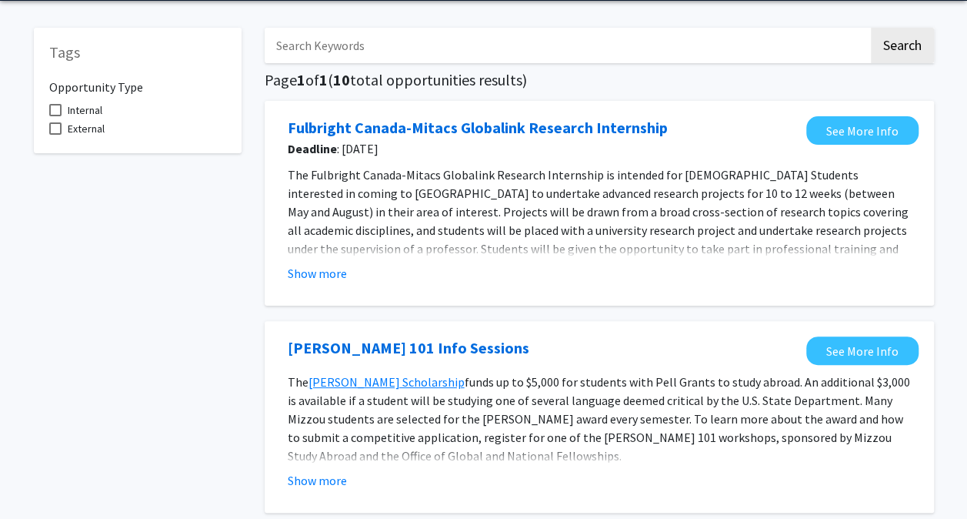
scroll to position [70, 0]
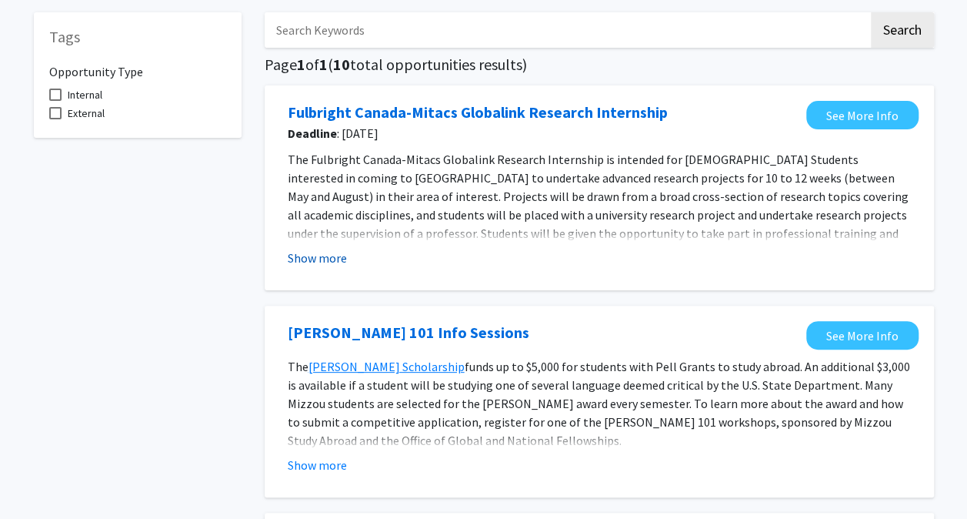
click at [333, 252] on button "Show more" at bounding box center [317, 258] width 59 height 18
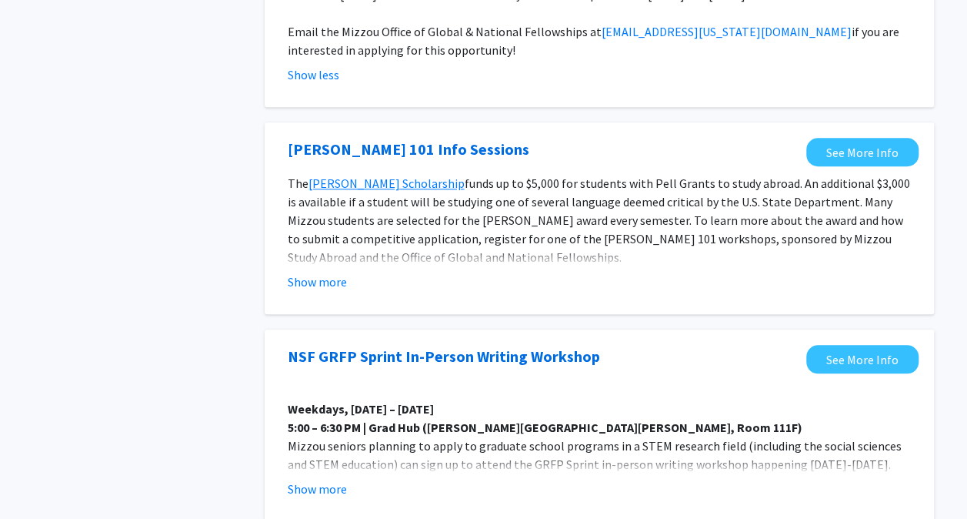
scroll to position [588, 0]
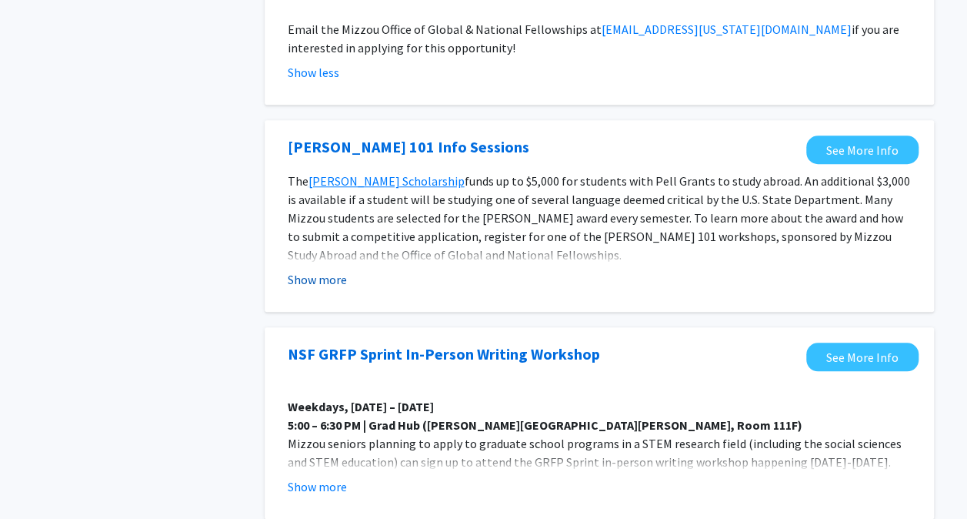
click at [324, 270] on button "Show more" at bounding box center [317, 279] width 59 height 18
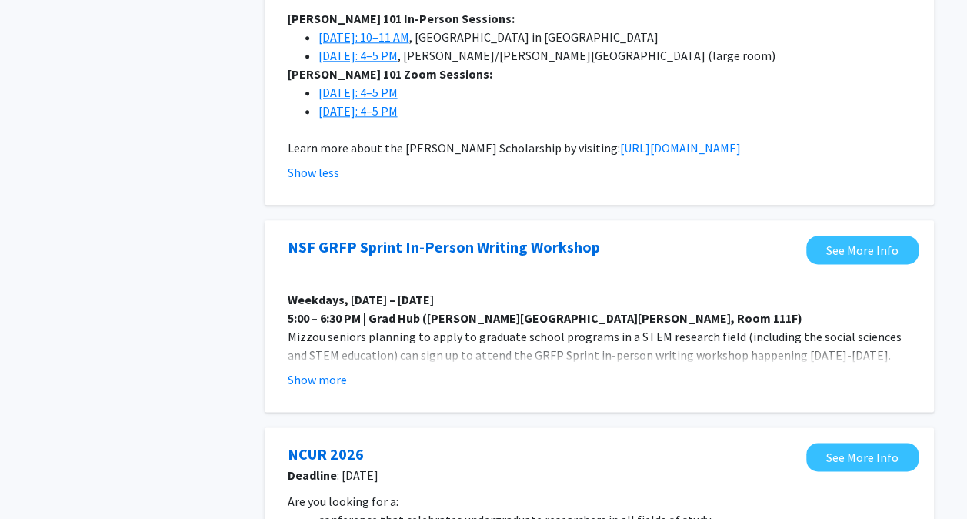
scroll to position [949, 0]
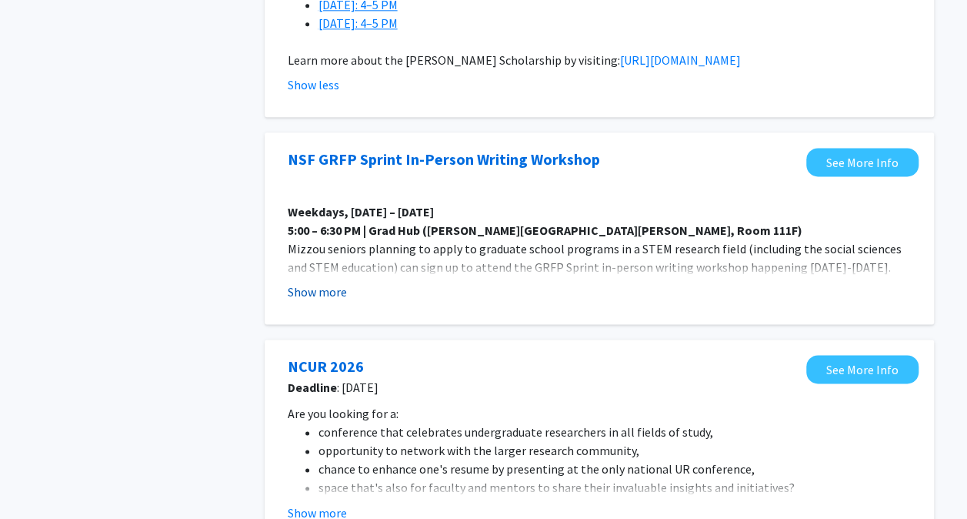
click at [329, 282] on button "Show more" at bounding box center [317, 291] width 59 height 18
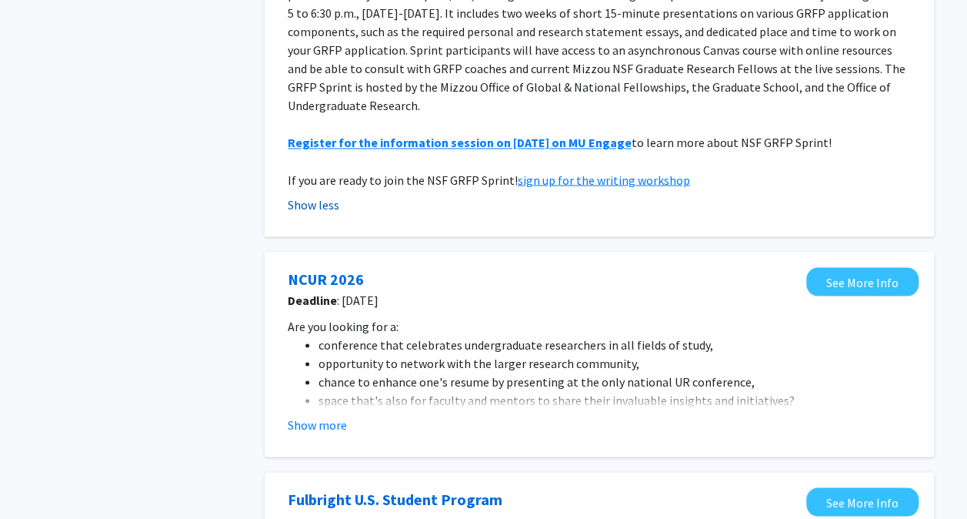
scroll to position [1301, 0]
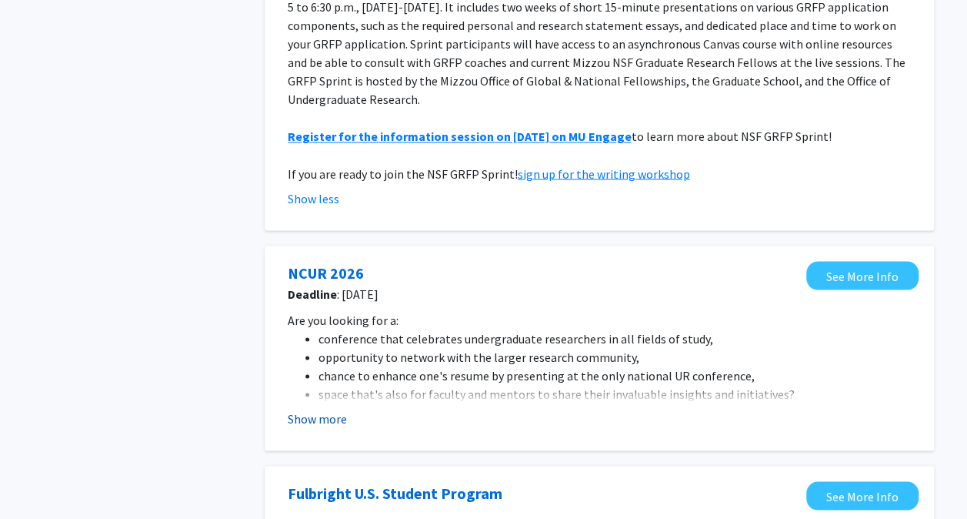
click at [329, 409] on button "Show more" at bounding box center [317, 418] width 59 height 18
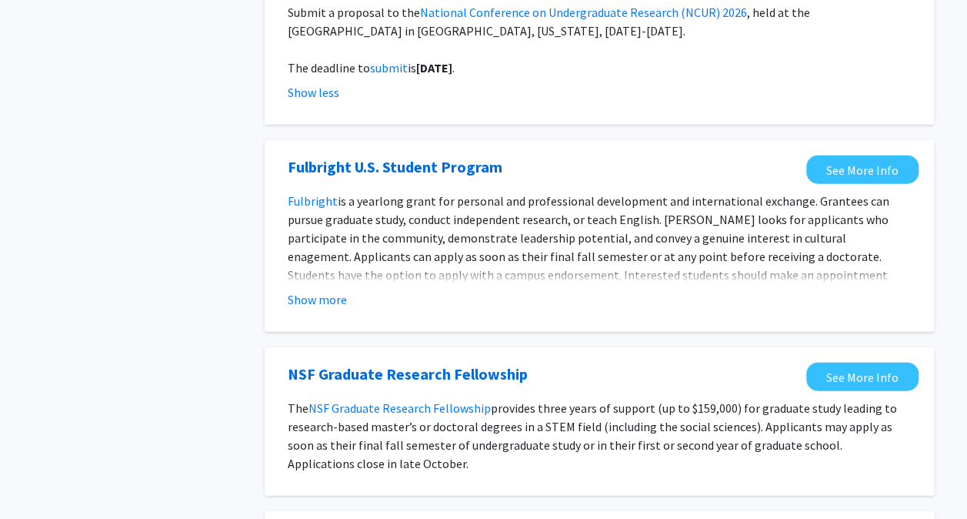
scroll to position [1720, 0]
click at [326, 289] on button "Show more" at bounding box center [317, 298] width 59 height 18
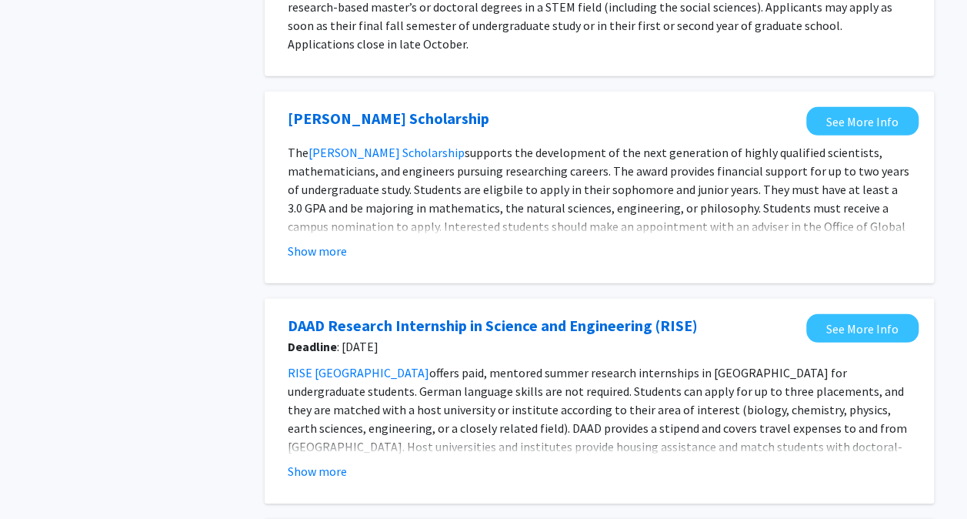
scroll to position [2159, 0]
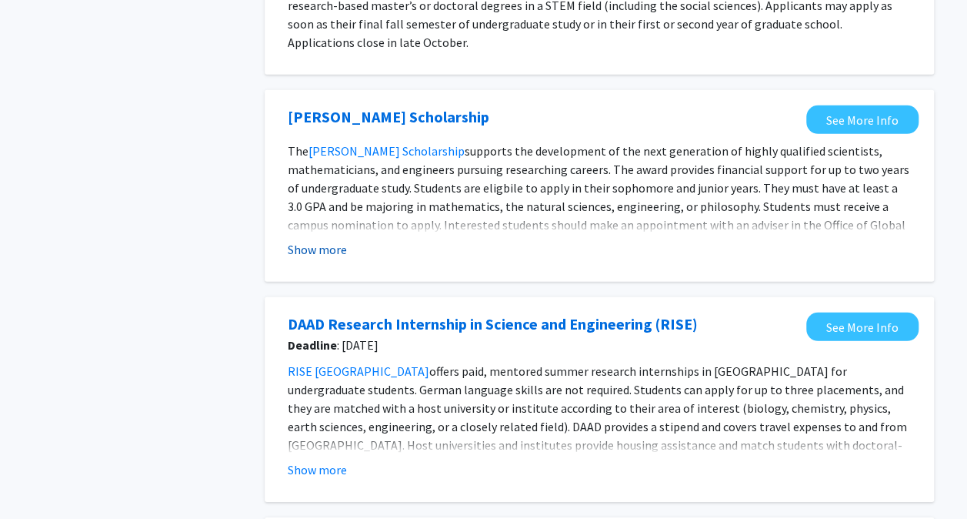
click at [336, 240] on button "Show more" at bounding box center [317, 249] width 59 height 18
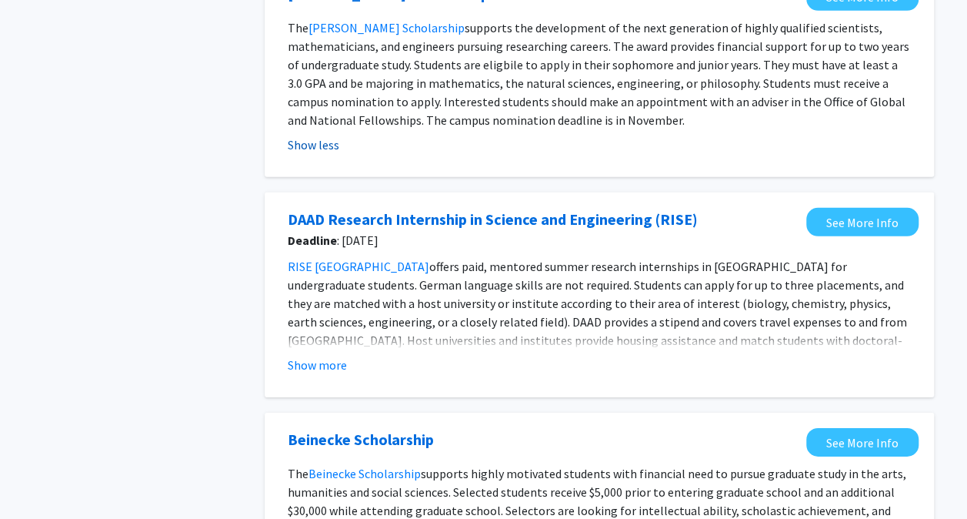
scroll to position [2293, 0]
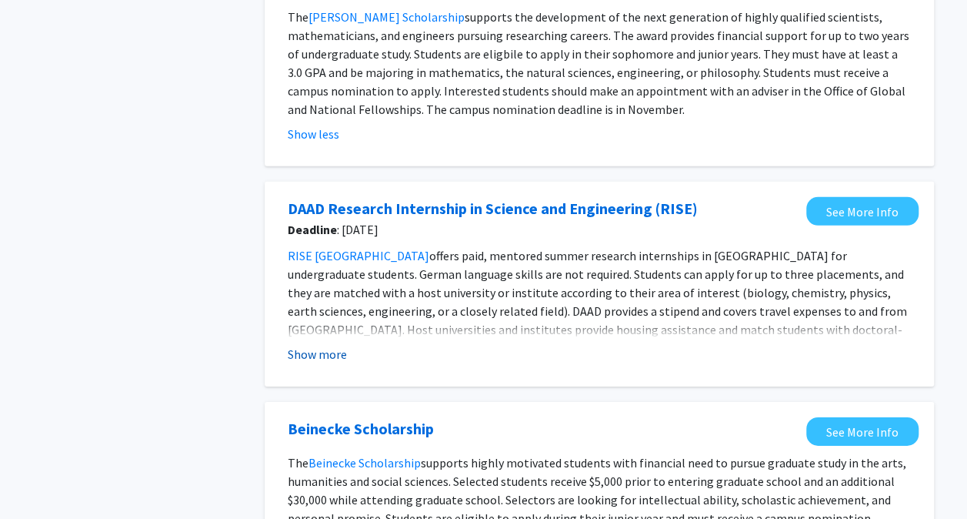
click at [332, 345] on button "Show more" at bounding box center [317, 354] width 59 height 18
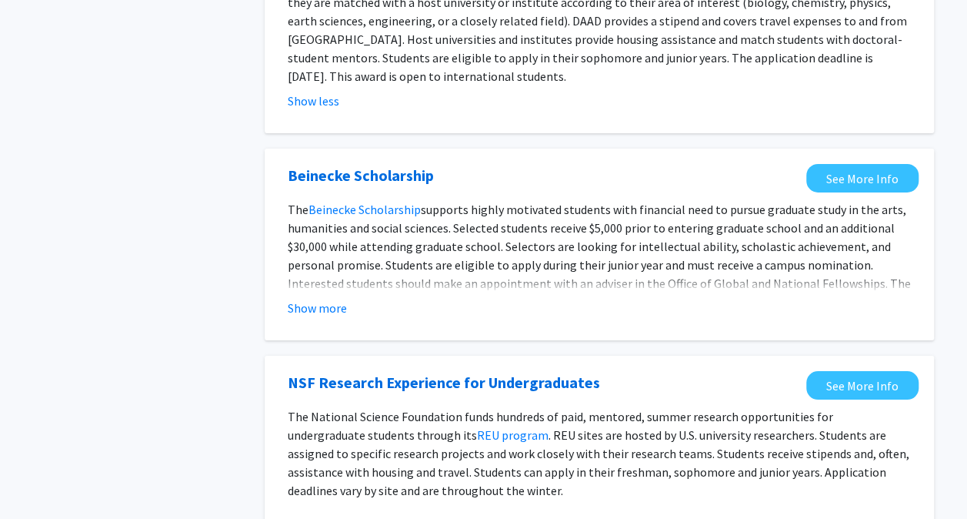
scroll to position [2591, 0]
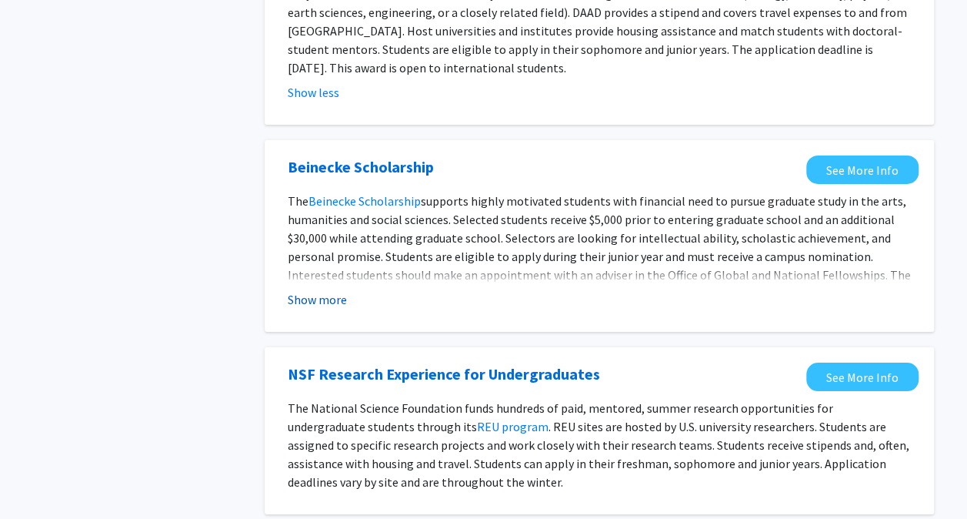
click at [309, 290] on button "Show more" at bounding box center [317, 299] width 59 height 18
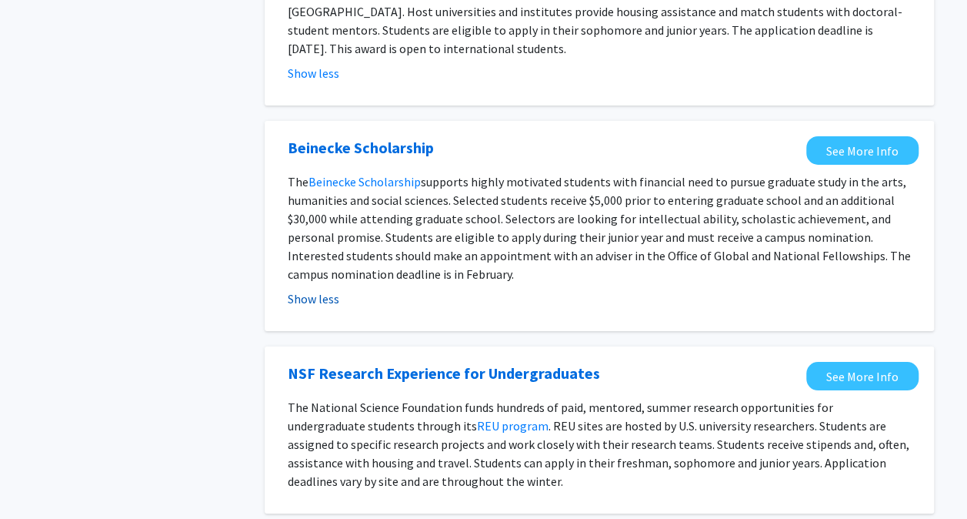
scroll to position [2711, 0]
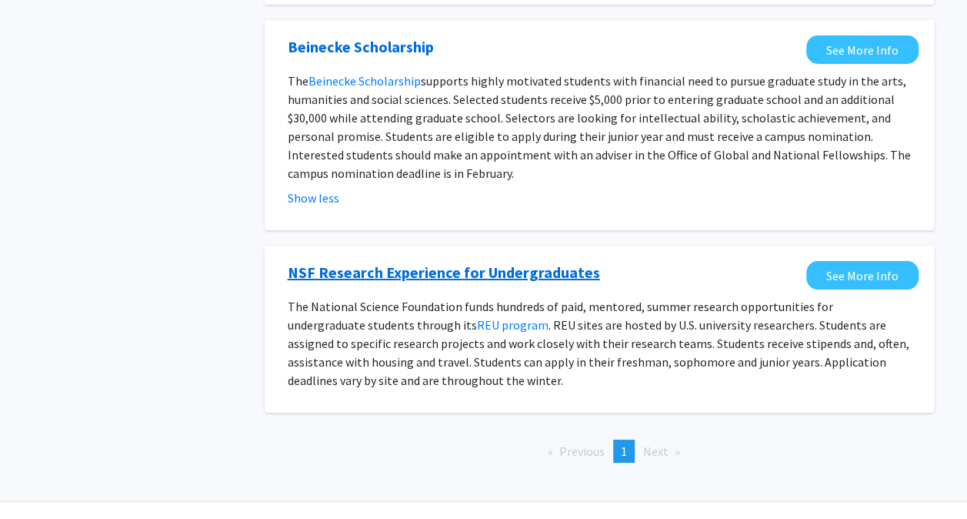
click at [483, 261] on link "NSF Research Experience for Undergraduates" at bounding box center [444, 272] width 312 height 23
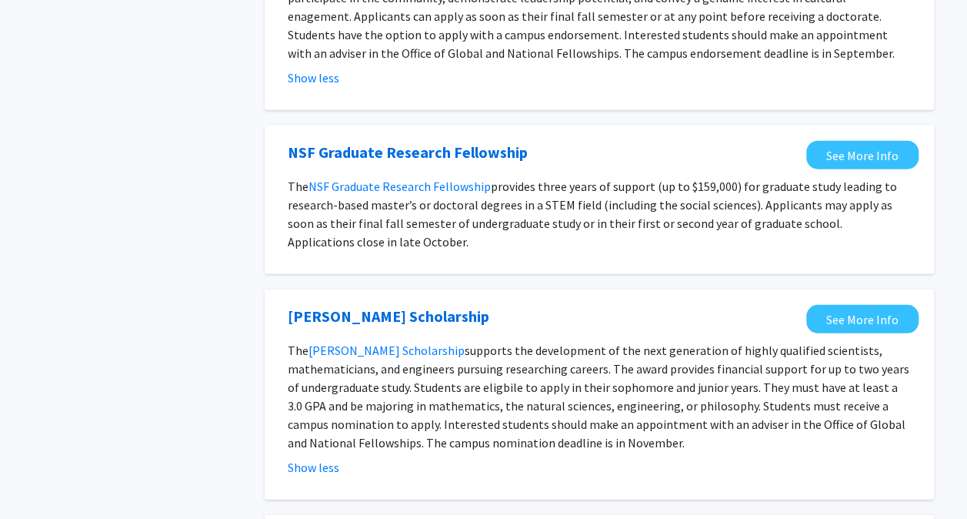
scroll to position [1847, 0]
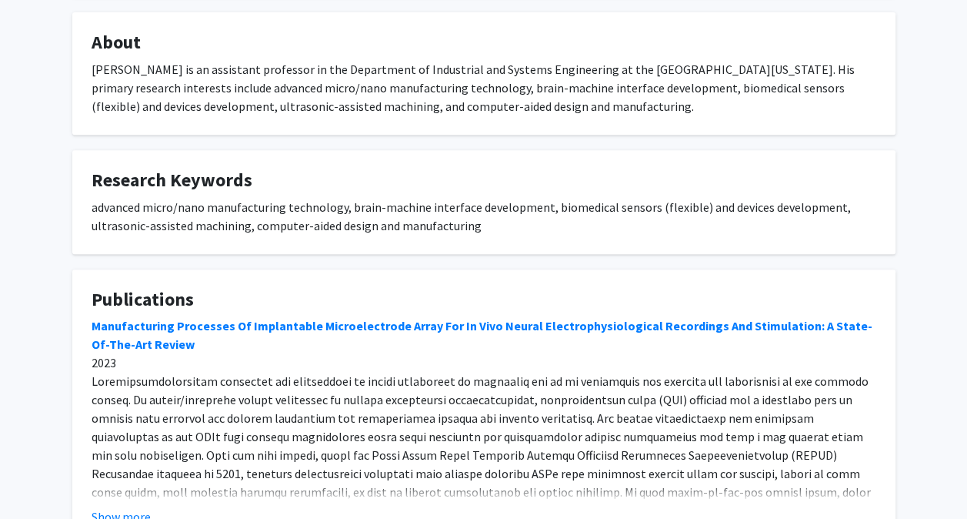
scroll to position [280, 0]
drag, startPoint x: 252, startPoint y: 209, endPoint x: 368, endPoint y: 209, distance: 115.4
click at [368, 209] on div "advanced micro/nano manufacturing technology, brain-machine interface developme…" at bounding box center [484, 215] width 785 height 37
copy div "computer-aided design"
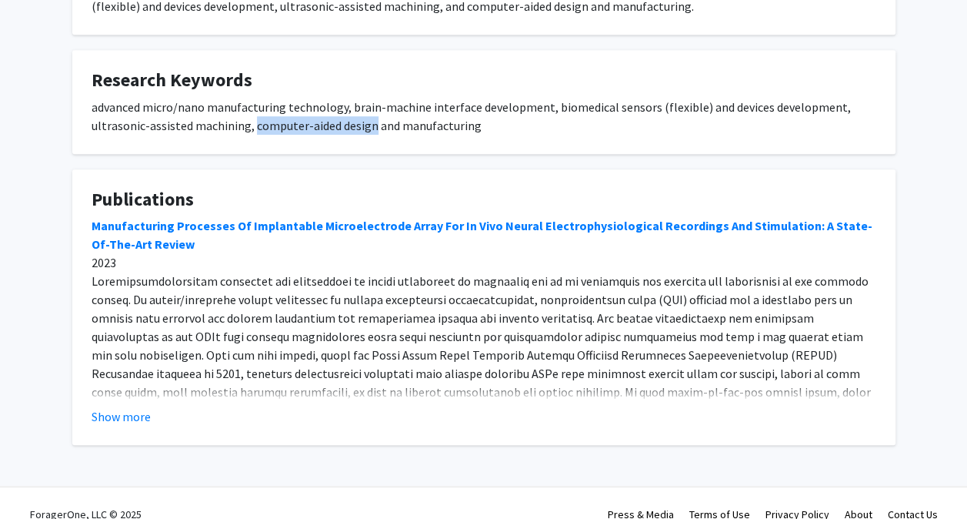
scroll to position [383, 0]
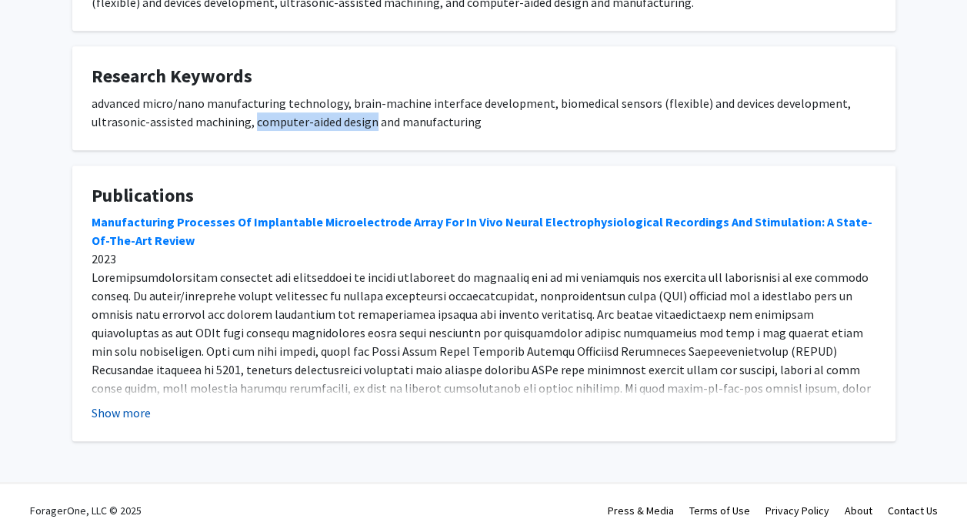
click at [142, 403] on button "Show more" at bounding box center [121, 412] width 59 height 18
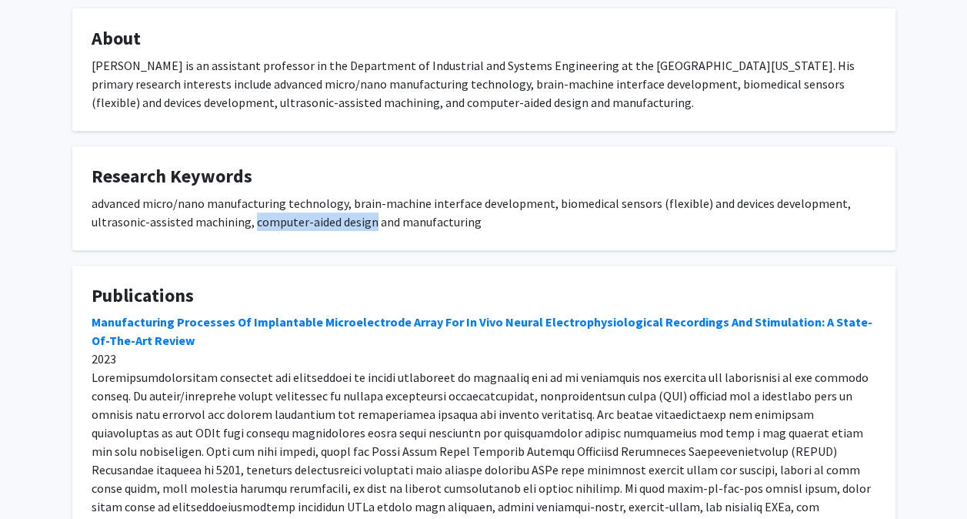
scroll to position [0, 0]
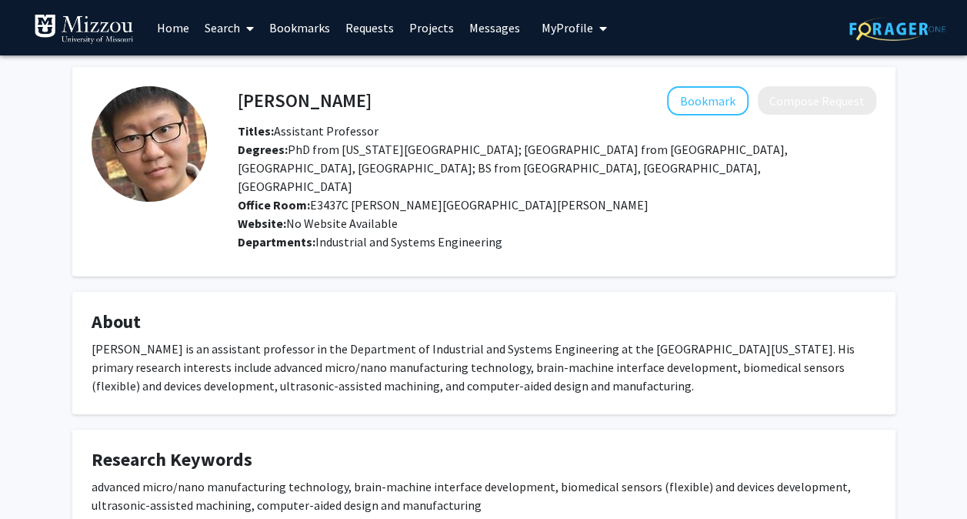
click at [220, 26] on link "Search" at bounding box center [229, 28] width 65 height 54
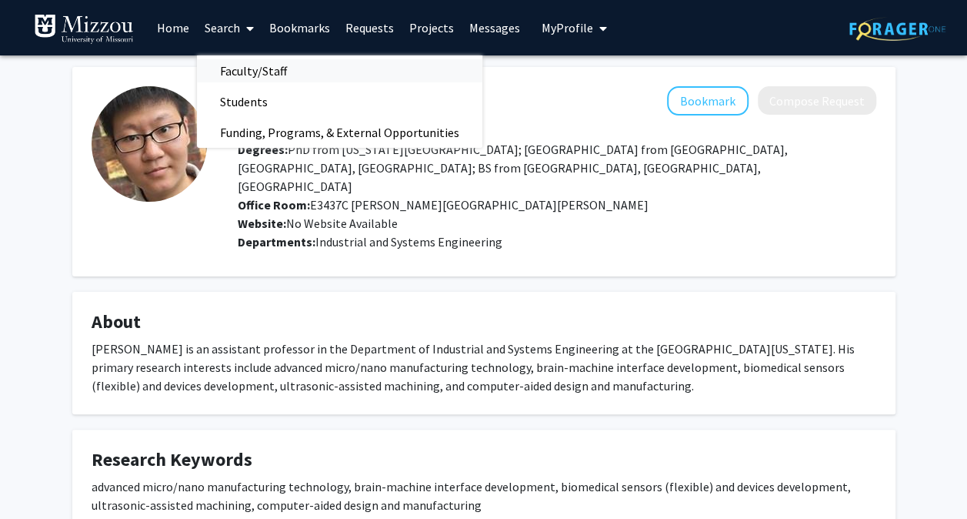
click at [252, 63] on span "Faculty/Staff" at bounding box center [253, 70] width 113 height 31
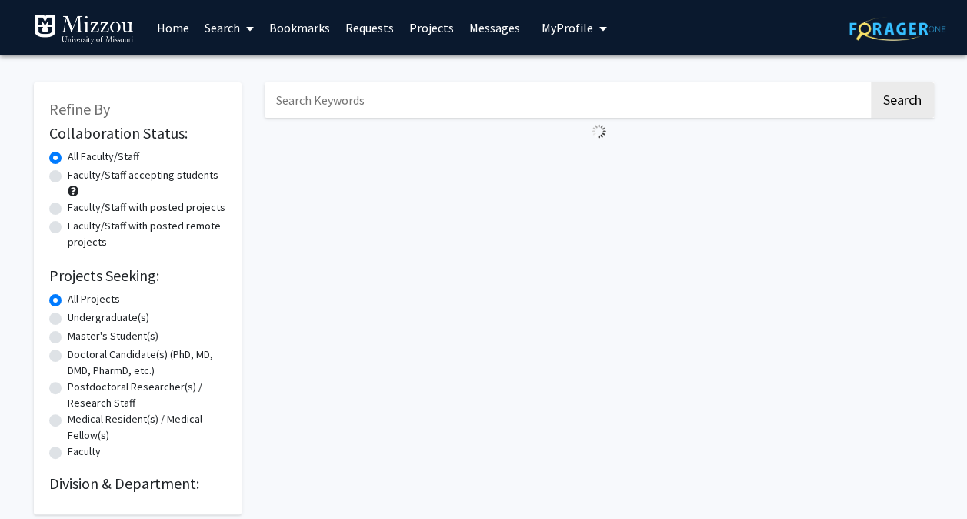
click at [312, 93] on input "Search Keywords" at bounding box center [567, 99] width 604 height 35
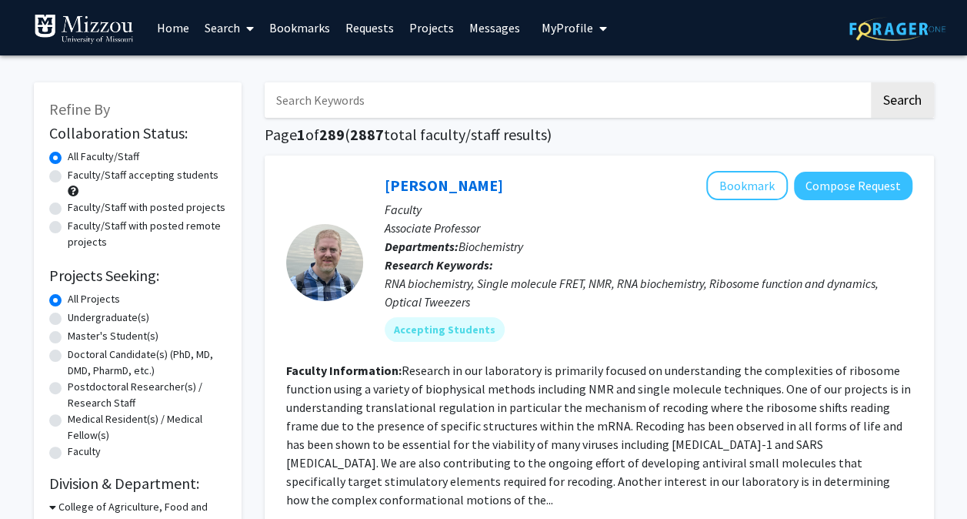
paste input "computer-aided design"
click at [871, 82] on button "Search" at bounding box center [902, 99] width 63 height 35
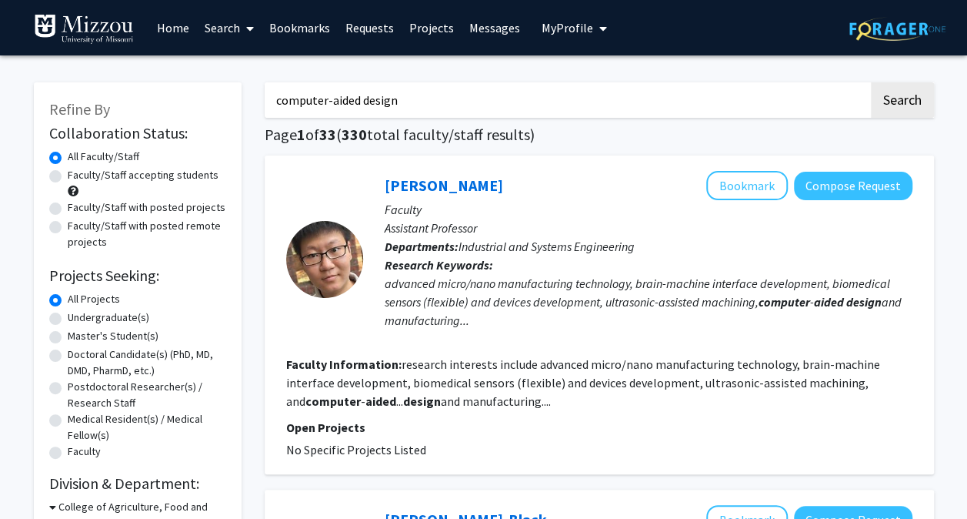
click at [402, 94] on input "computer-aided design" at bounding box center [567, 99] width 604 height 35
type input "drafting"
click at [871, 82] on button "Search" at bounding box center [902, 99] width 63 height 35
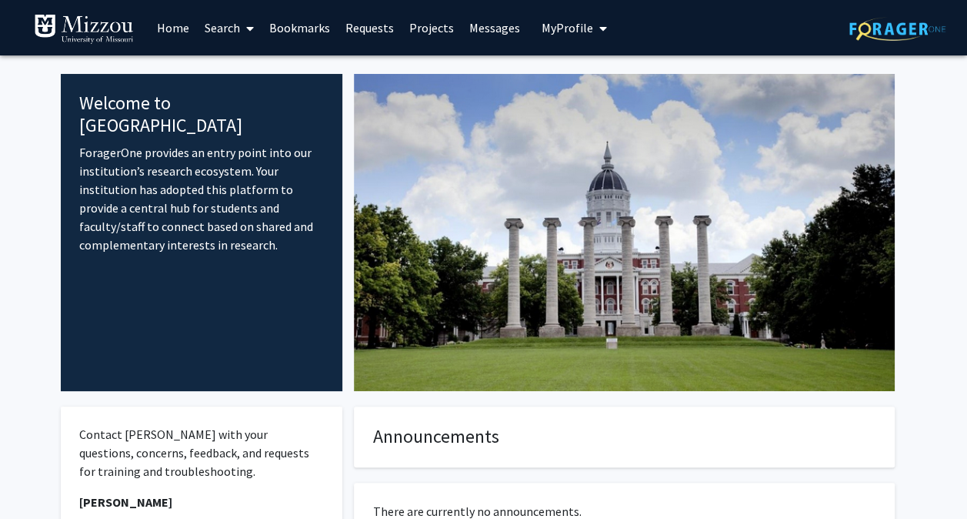
click at [231, 35] on link "Search" at bounding box center [229, 28] width 65 height 54
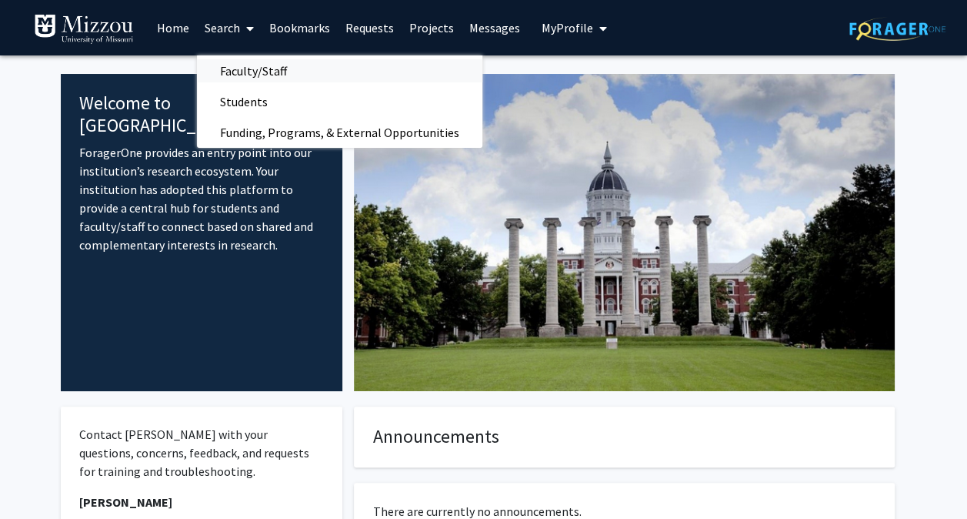
click at [268, 83] on span "Faculty/Staff" at bounding box center [253, 70] width 113 height 31
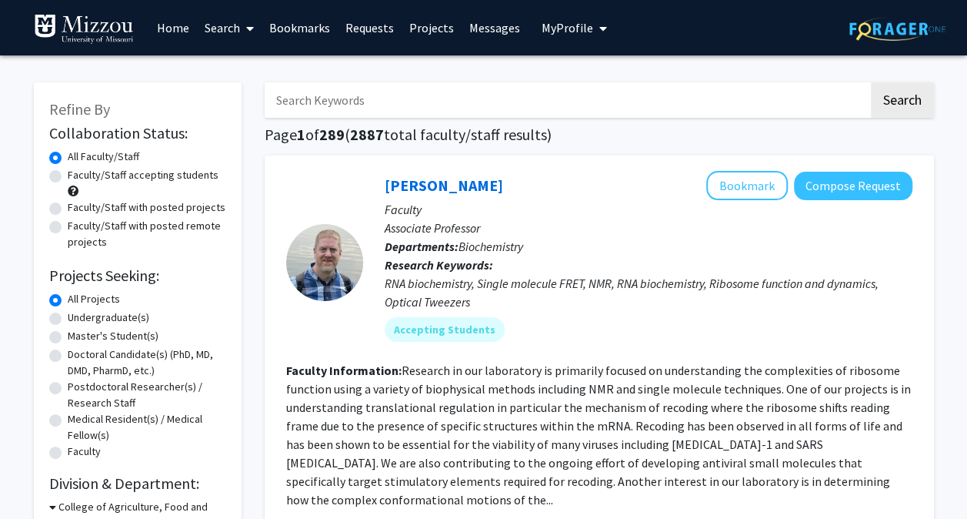
click at [341, 107] on input "Search Keywords" at bounding box center [567, 99] width 604 height 35
click at [871, 82] on button "Search" at bounding box center [902, 99] width 63 height 35
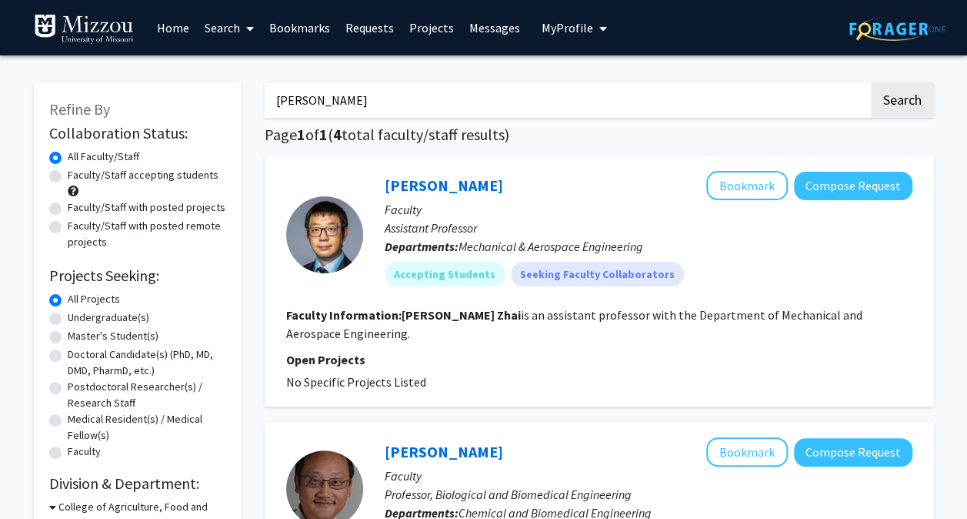
click at [352, 103] on input "[PERSON_NAME]" at bounding box center [567, 99] width 604 height 35
paste input "[PERSON_NAME]"
type input "[PERSON_NAME]"
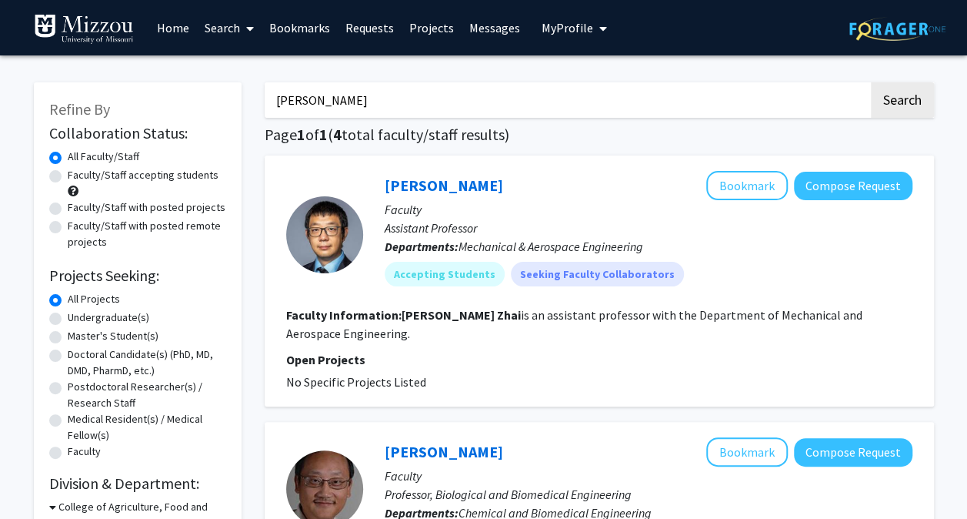
click at [871, 82] on button "Search" at bounding box center [902, 99] width 63 height 35
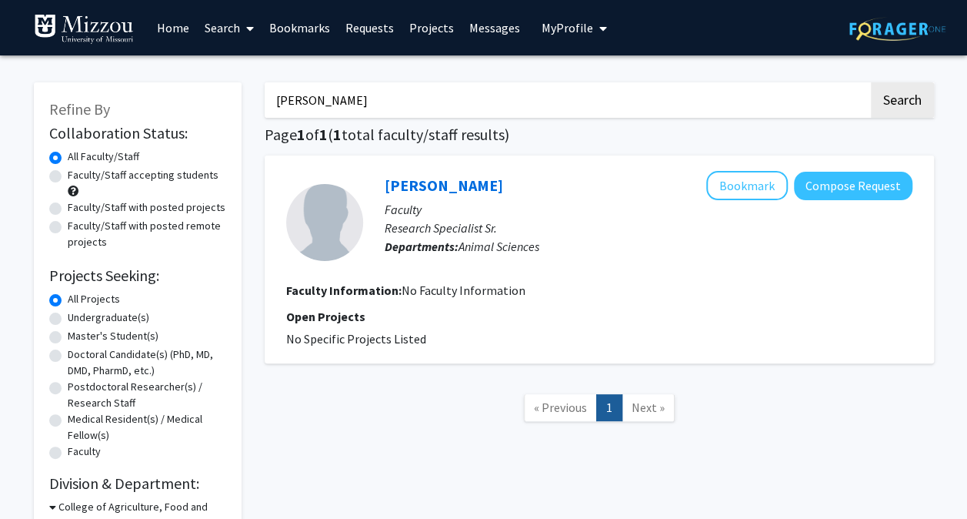
click at [415, 200] on p "Faculty" at bounding box center [649, 209] width 528 height 18
click at [429, 186] on link "[PERSON_NAME]" at bounding box center [444, 184] width 119 height 19
